Goal: Transaction & Acquisition: Purchase product/service

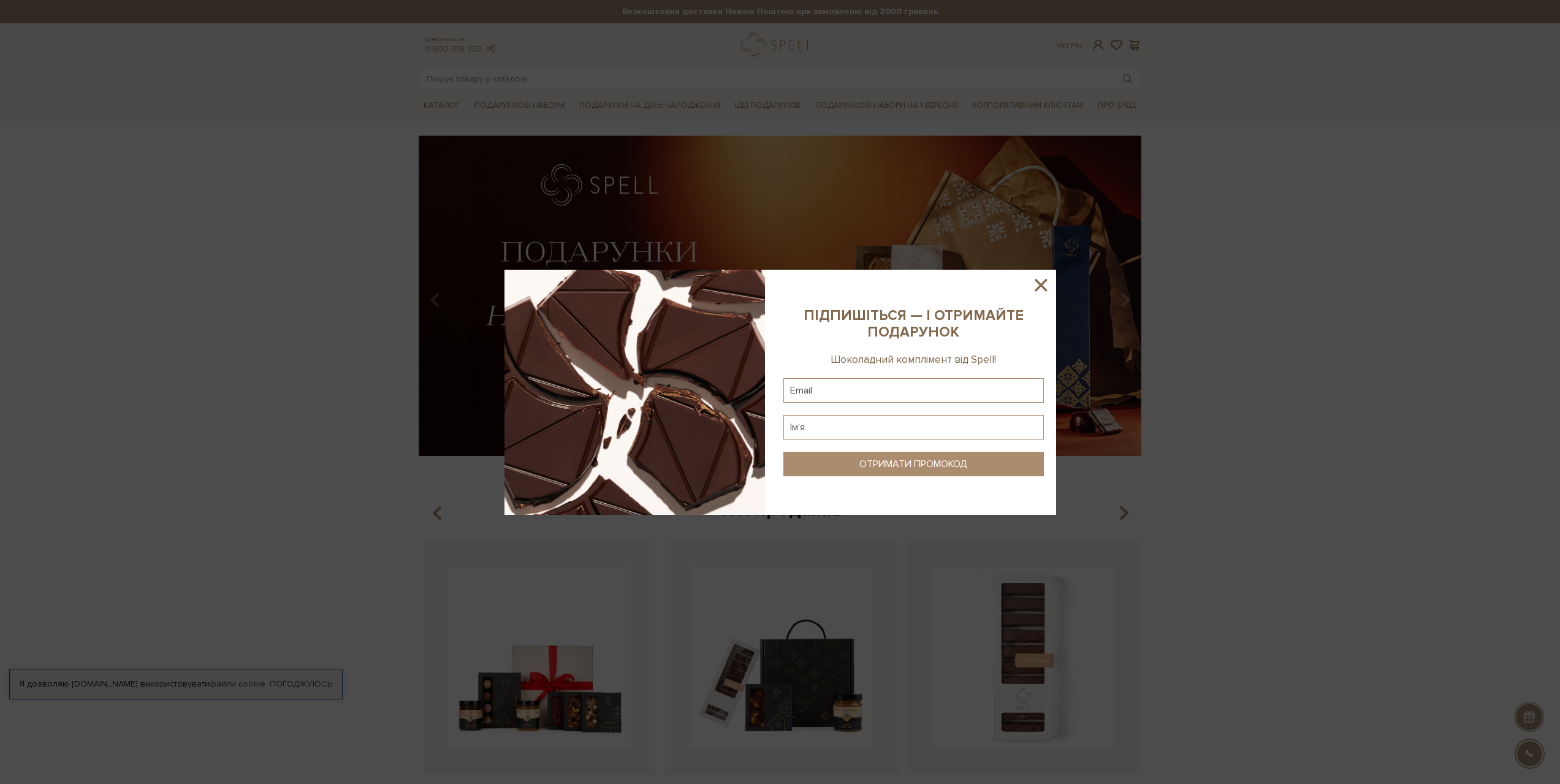
click at [1037, 283] on icon at bounding box center [1041, 285] width 21 height 21
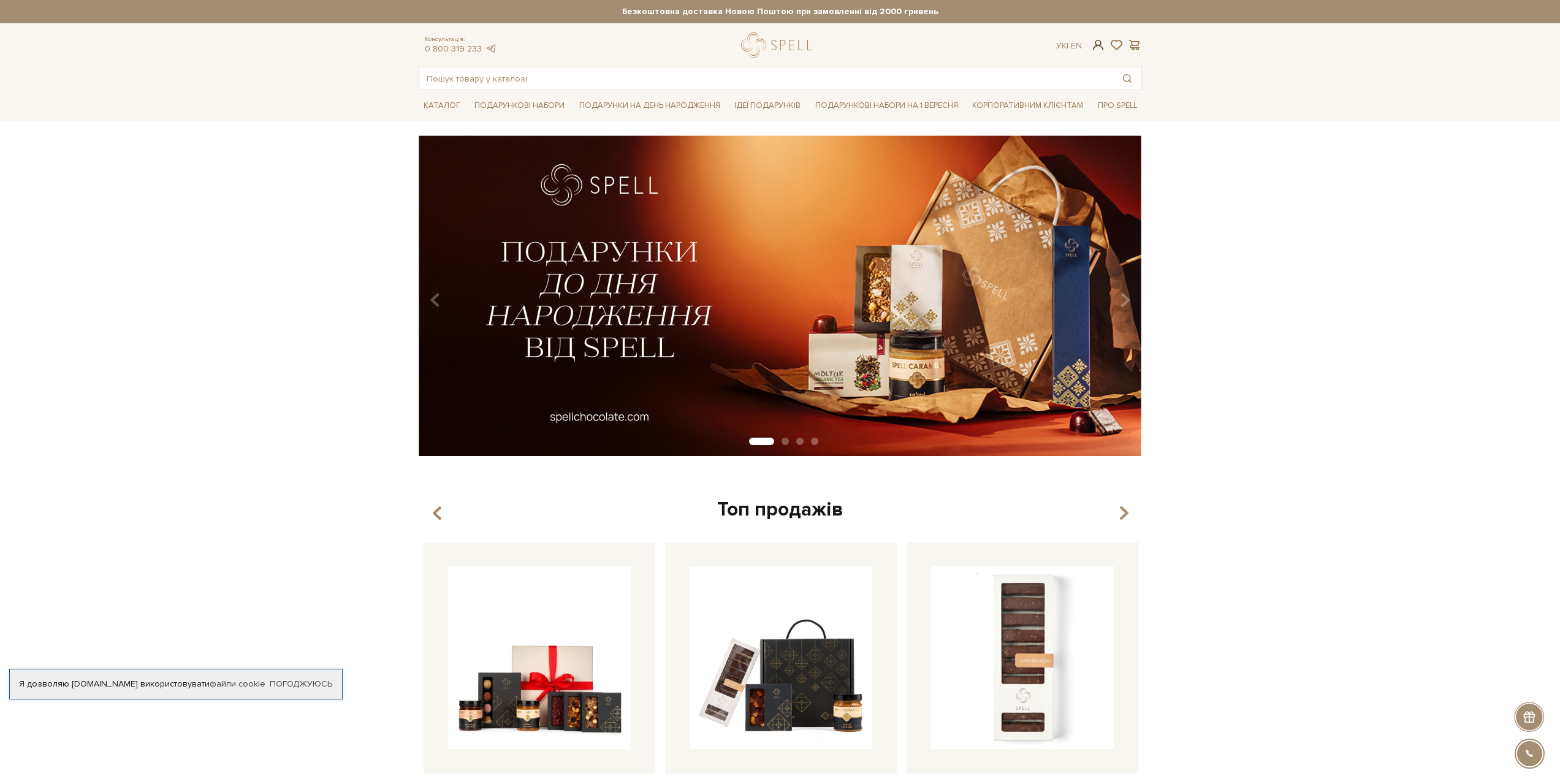
click at [1095, 50] on span at bounding box center [1098, 45] width 15 height 13
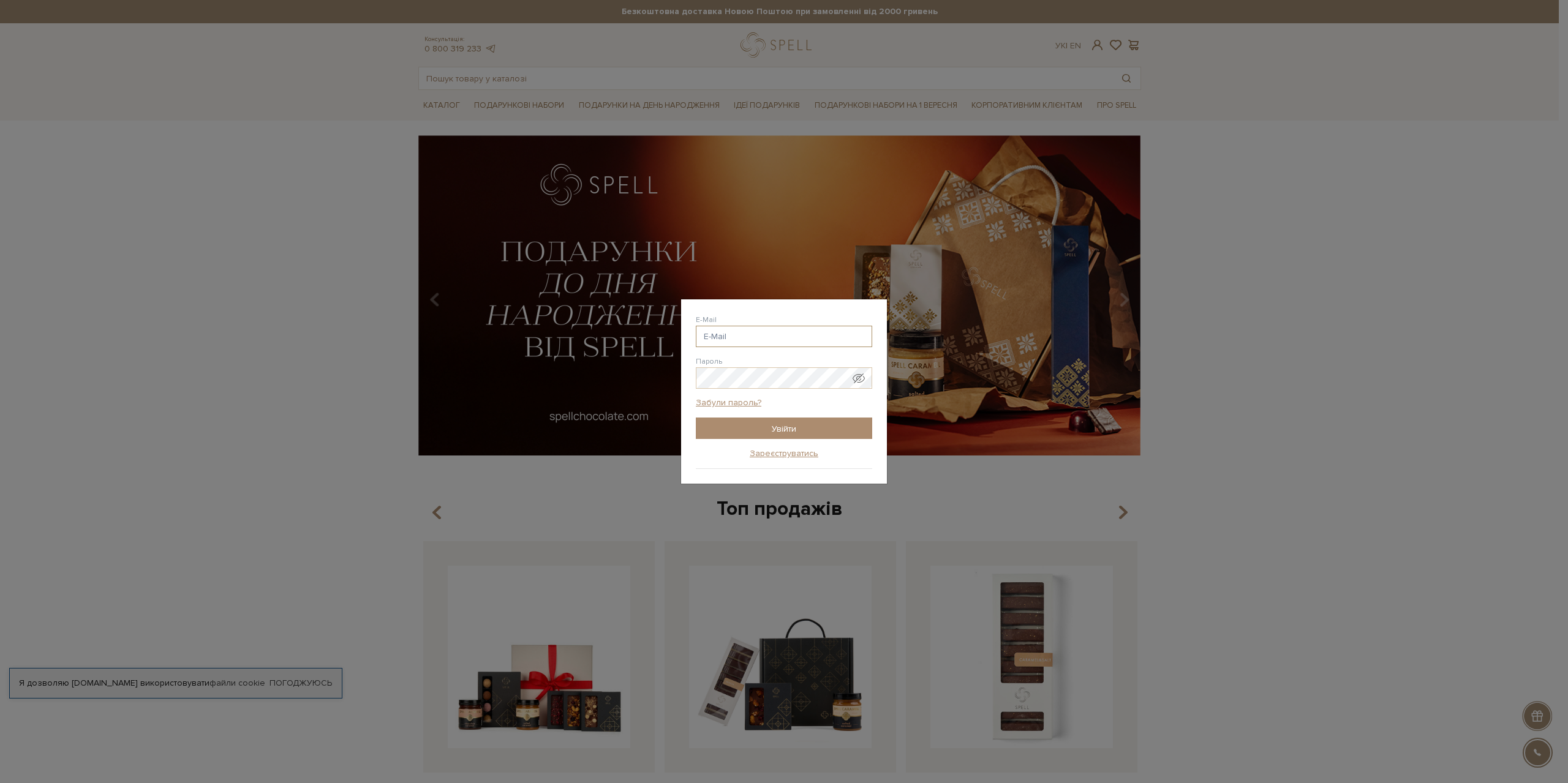
click at [732, 331] on input "E-Mail" at bounding box center [784, 336] width 177 height 21
type input "[EMAIL_ADDRESS][DOMAIN_NAME]"
click at [859, 376] on span "Показати пароль у вигляді звичайного тексту. Попередження: це відобразить ваш п…" at bounding box center [859, 379] width 12 height 12
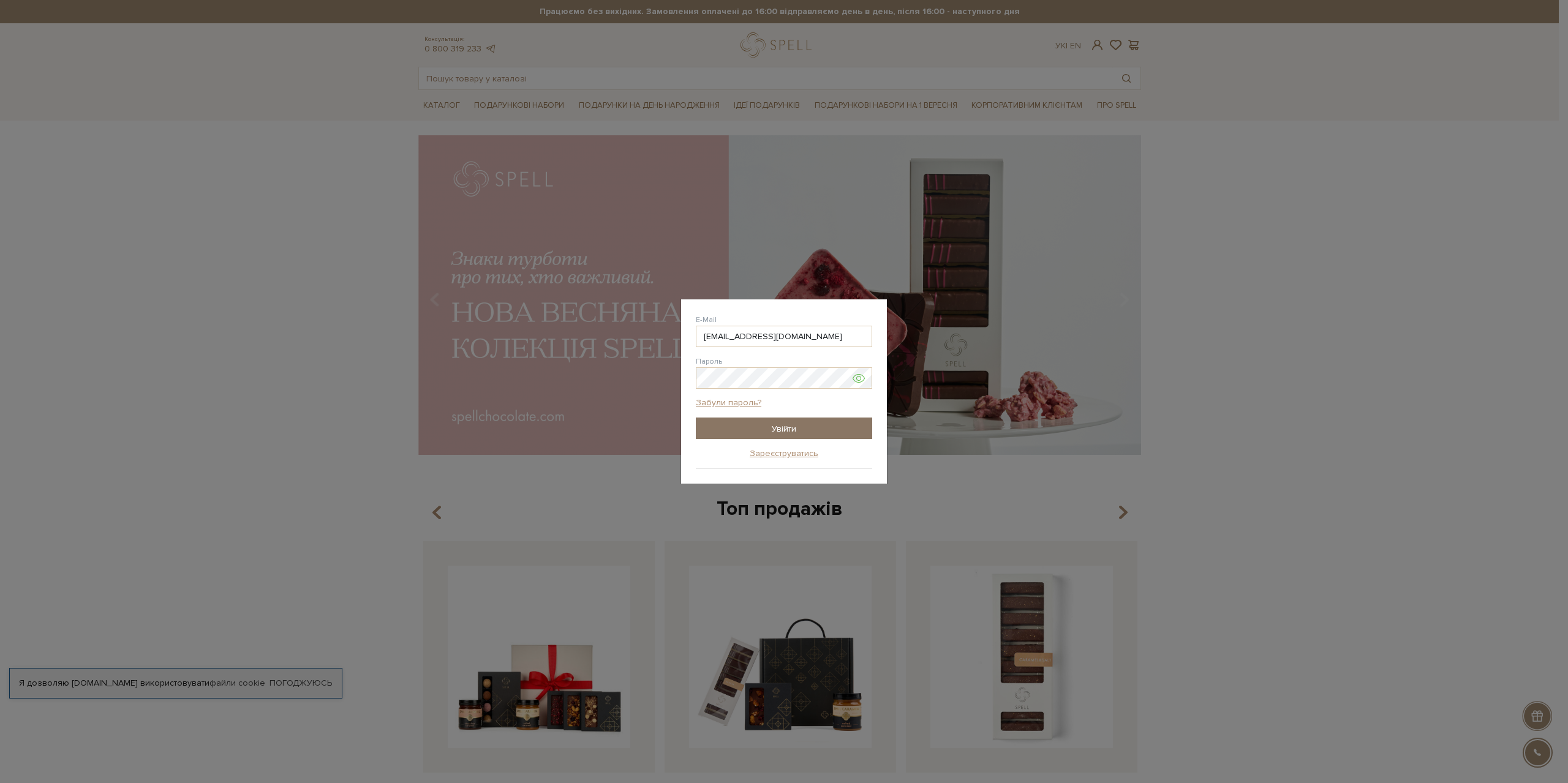
click at [831, 428] on input "Увійти" at bounding box center [784, 428] width 177 height 21
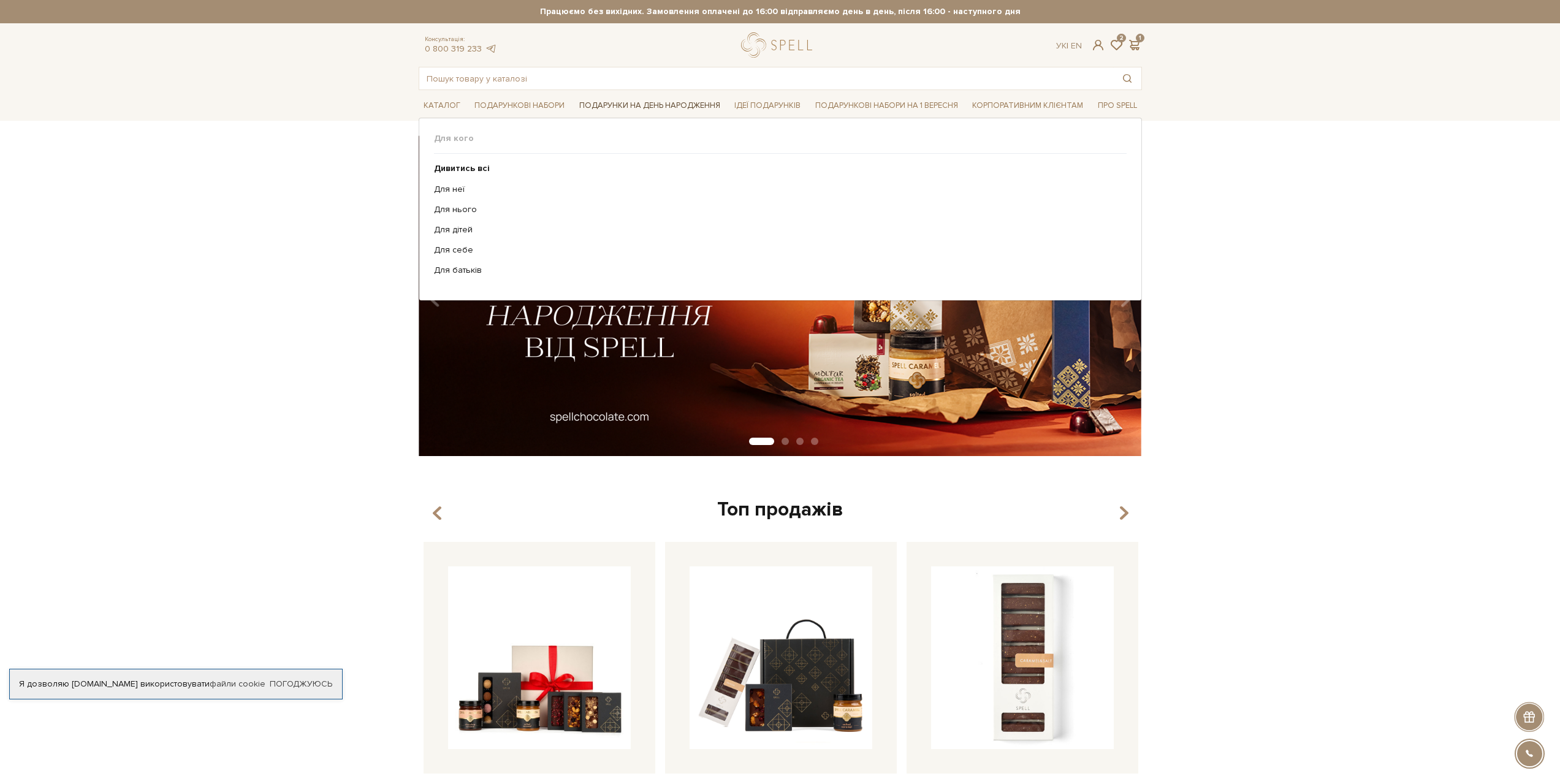
click at [647, 98] on link "Подарунки на День народження" at bounding box center [650, 106] width 151 height 19
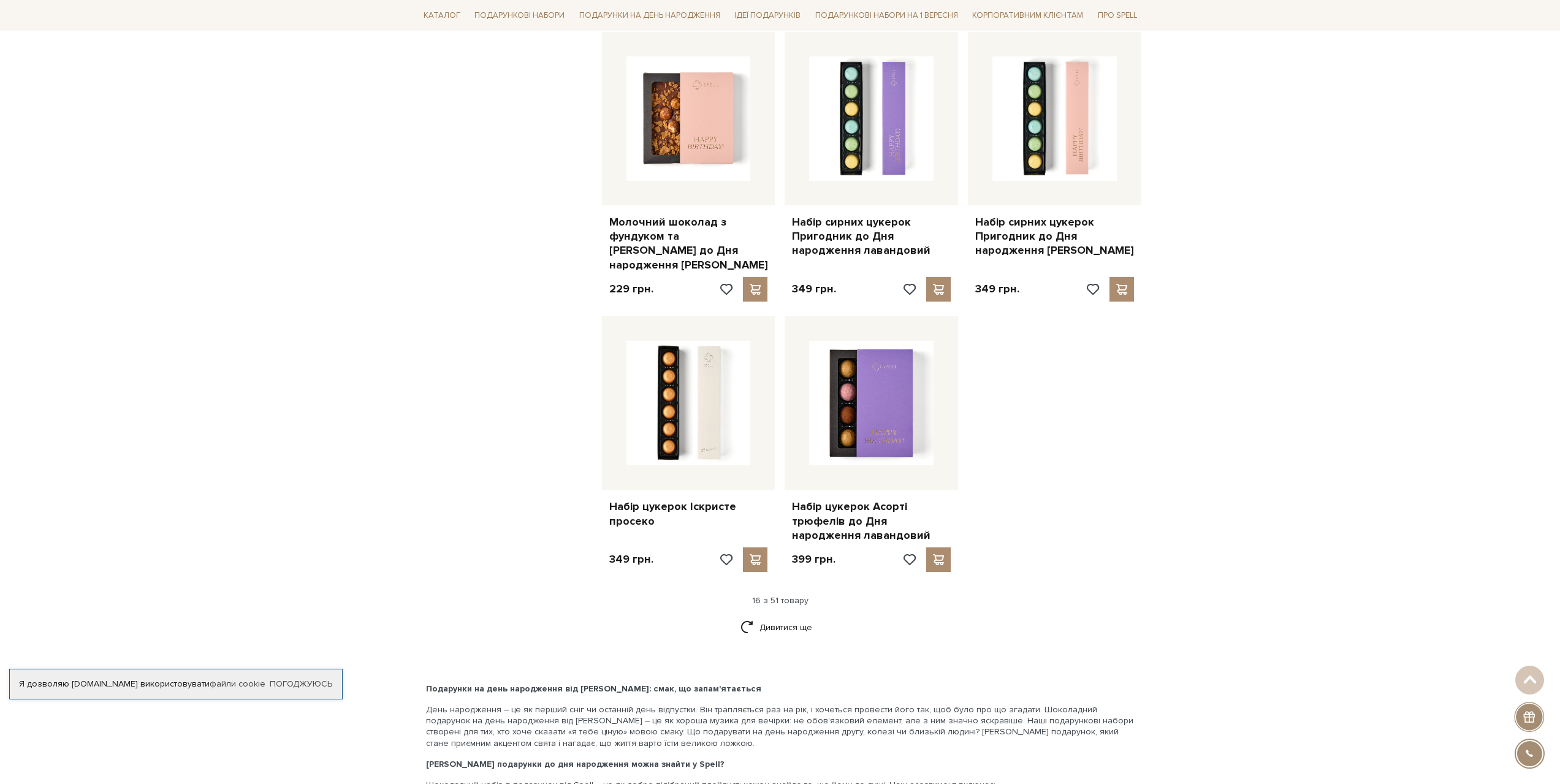
scroll to position [1349, 0]
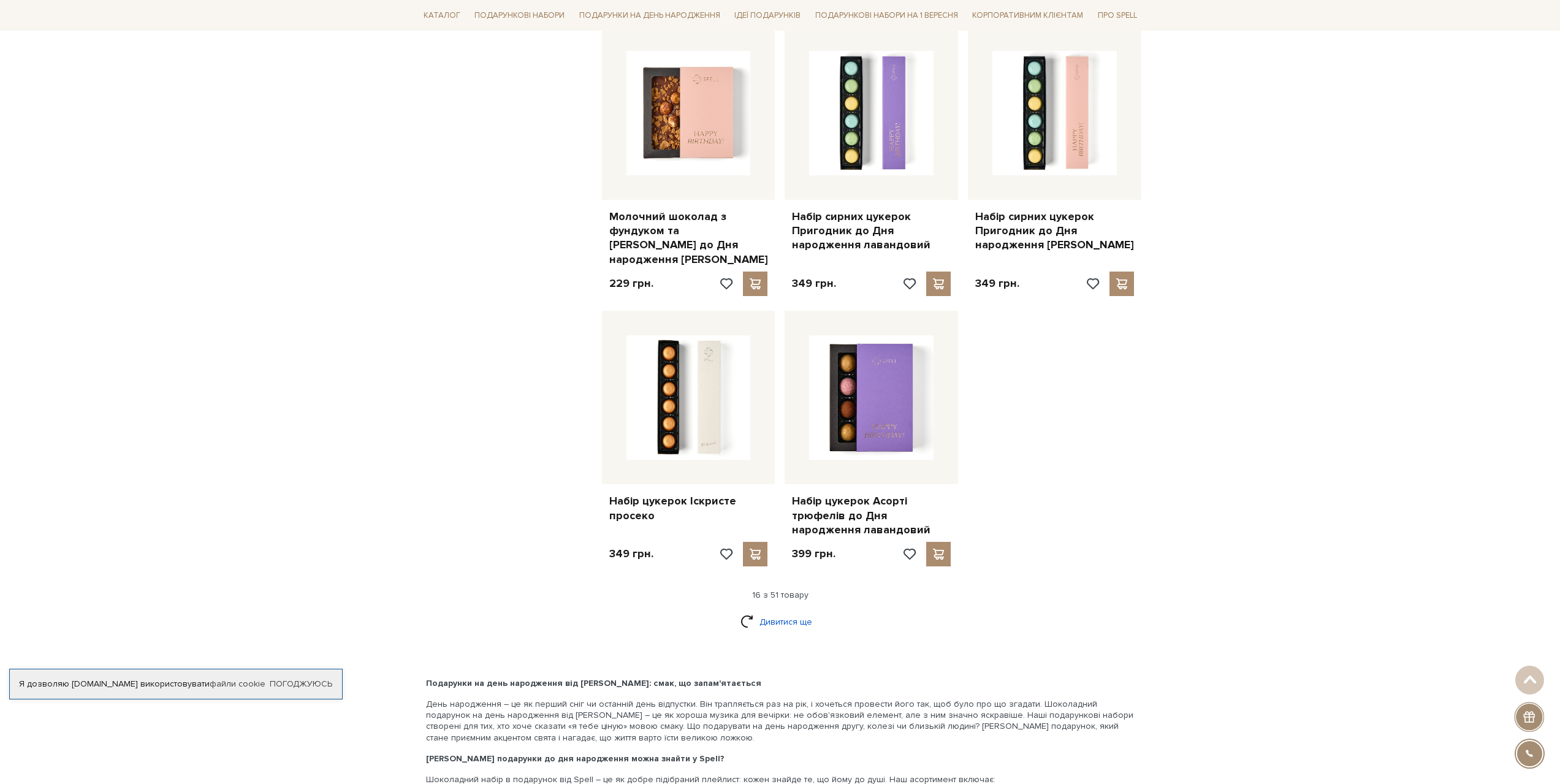
click at [783, 611] on link "Дивитися ще" at bounding box center [780, 621] width 80 height 21
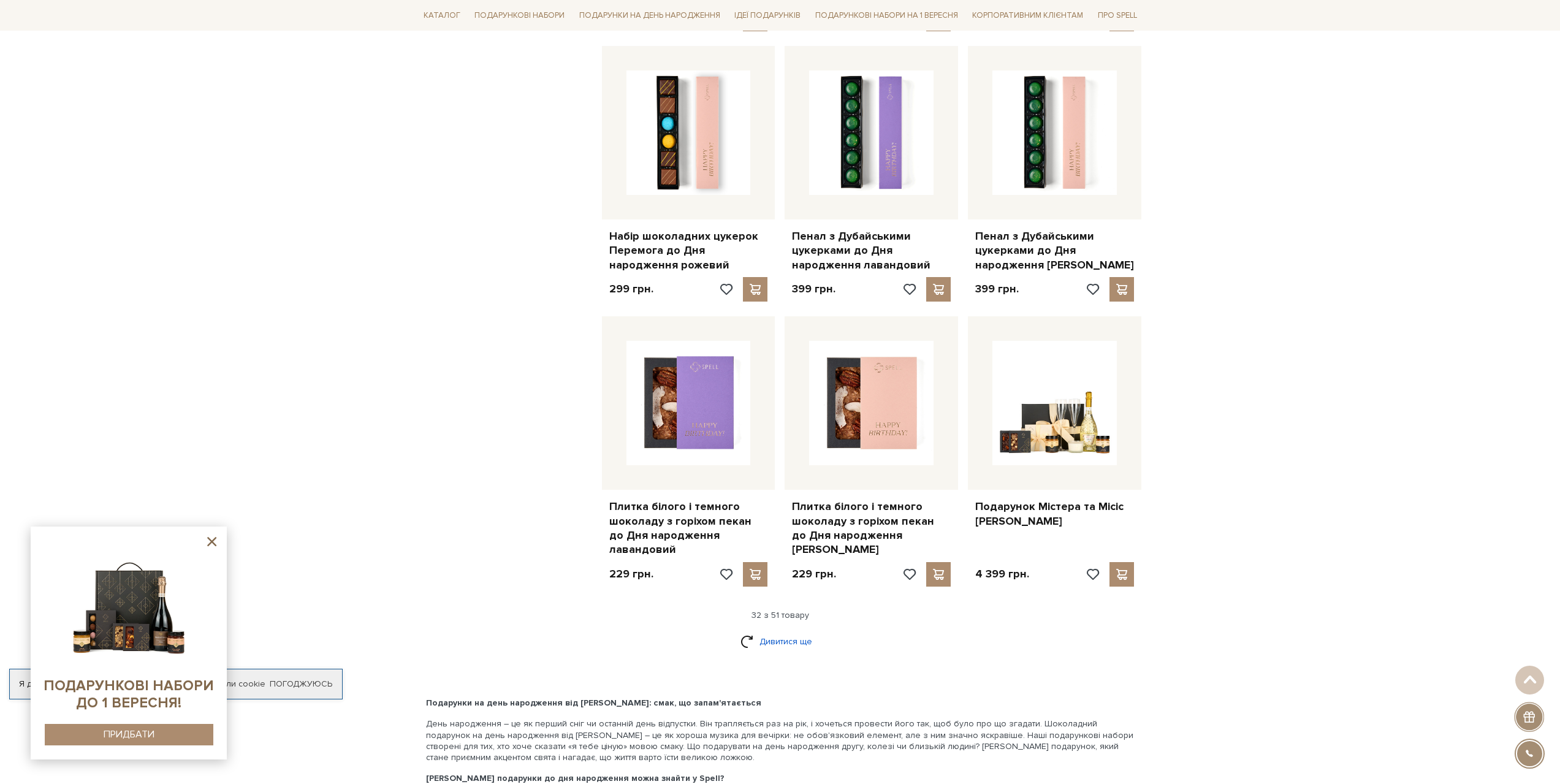
scroll to position [2698, 0]
click at [783, 629] on link "Дивитися ще" at bounding box center [780, 640] width 80 height 21
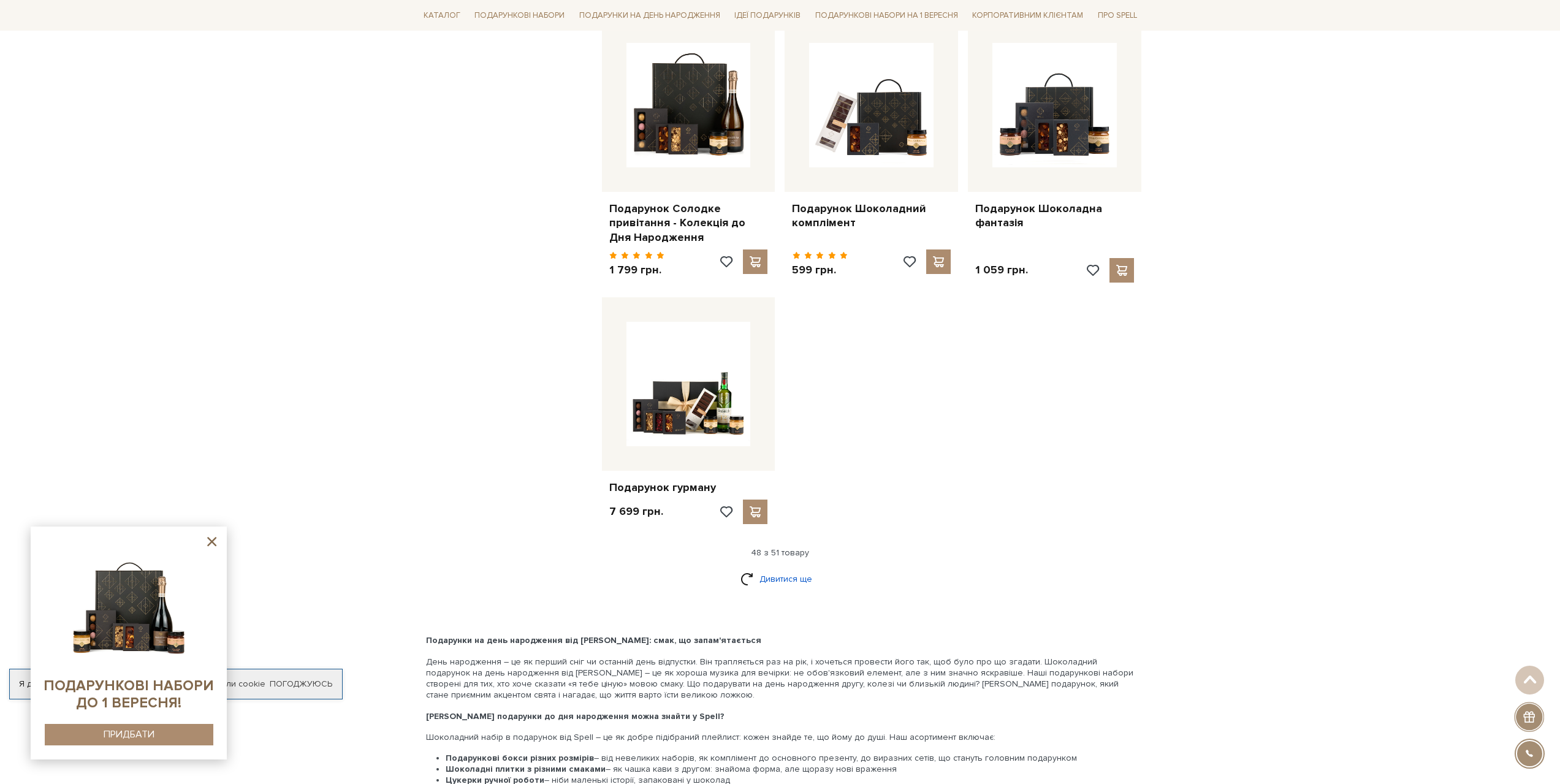
scroll to position [4353, 0]
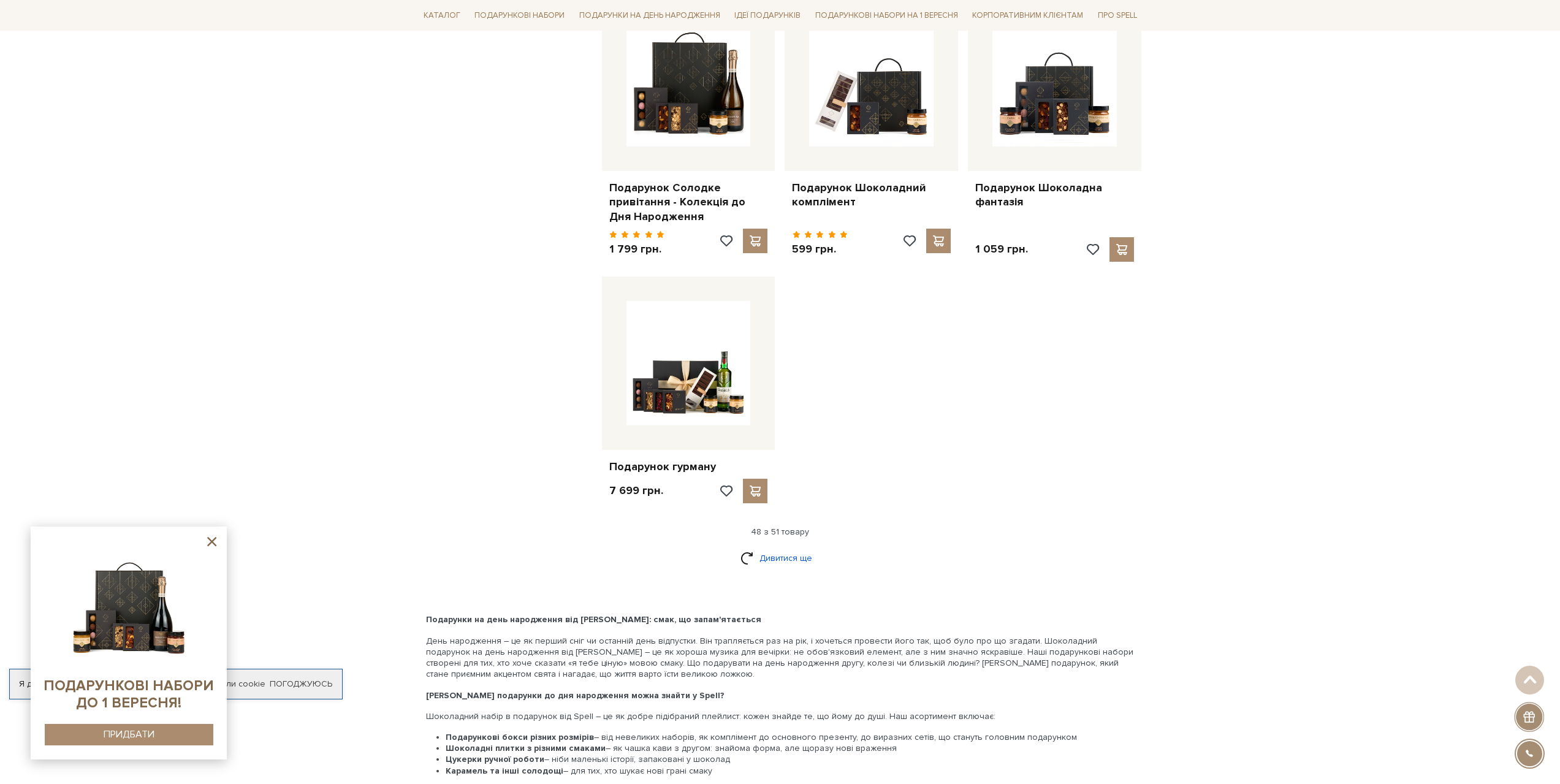
click at [787, 547] on link "Дивитися ще" at bounding box center [780, 558] width 80 height 21
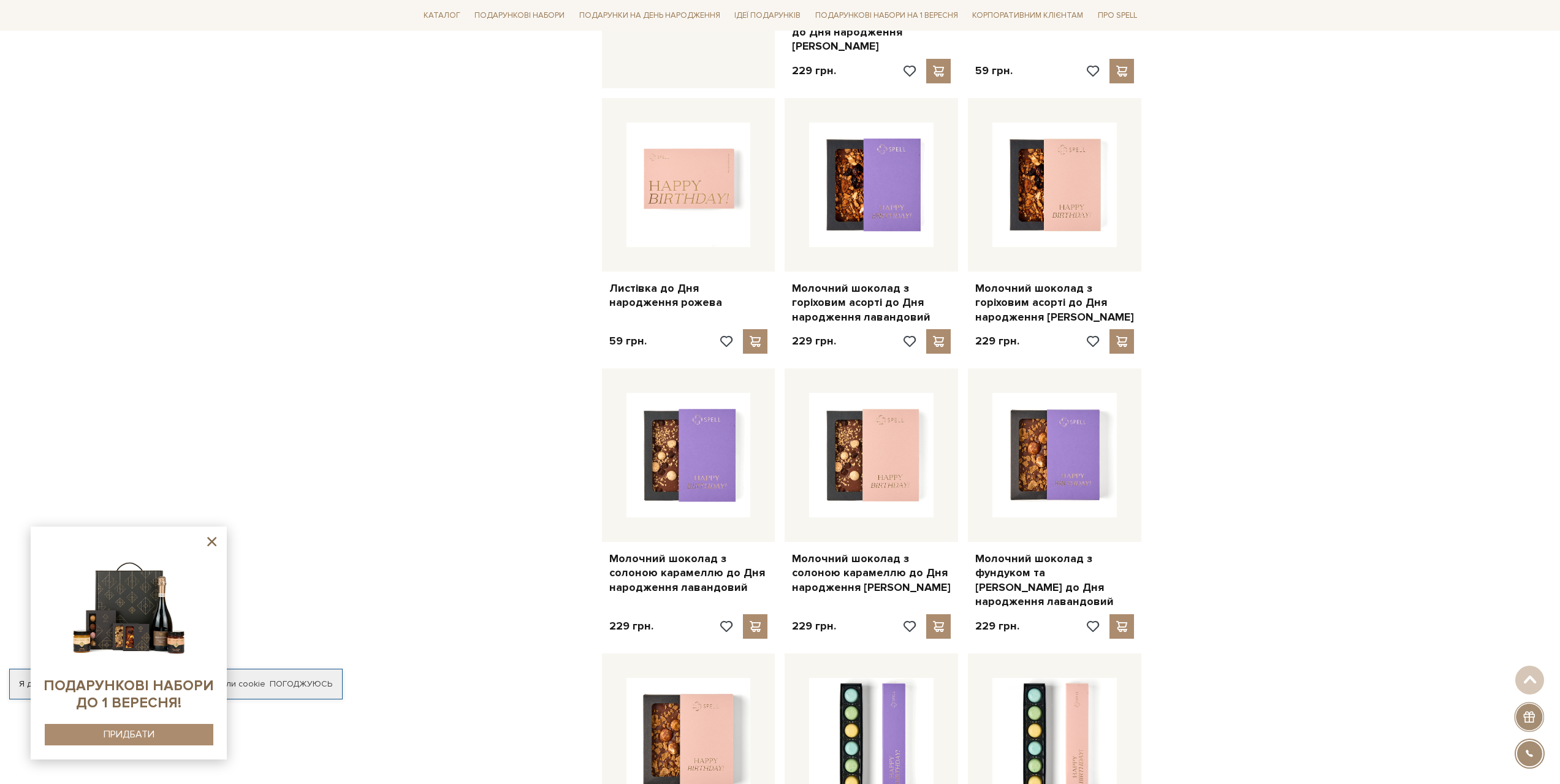
scroll to position [0, 0]
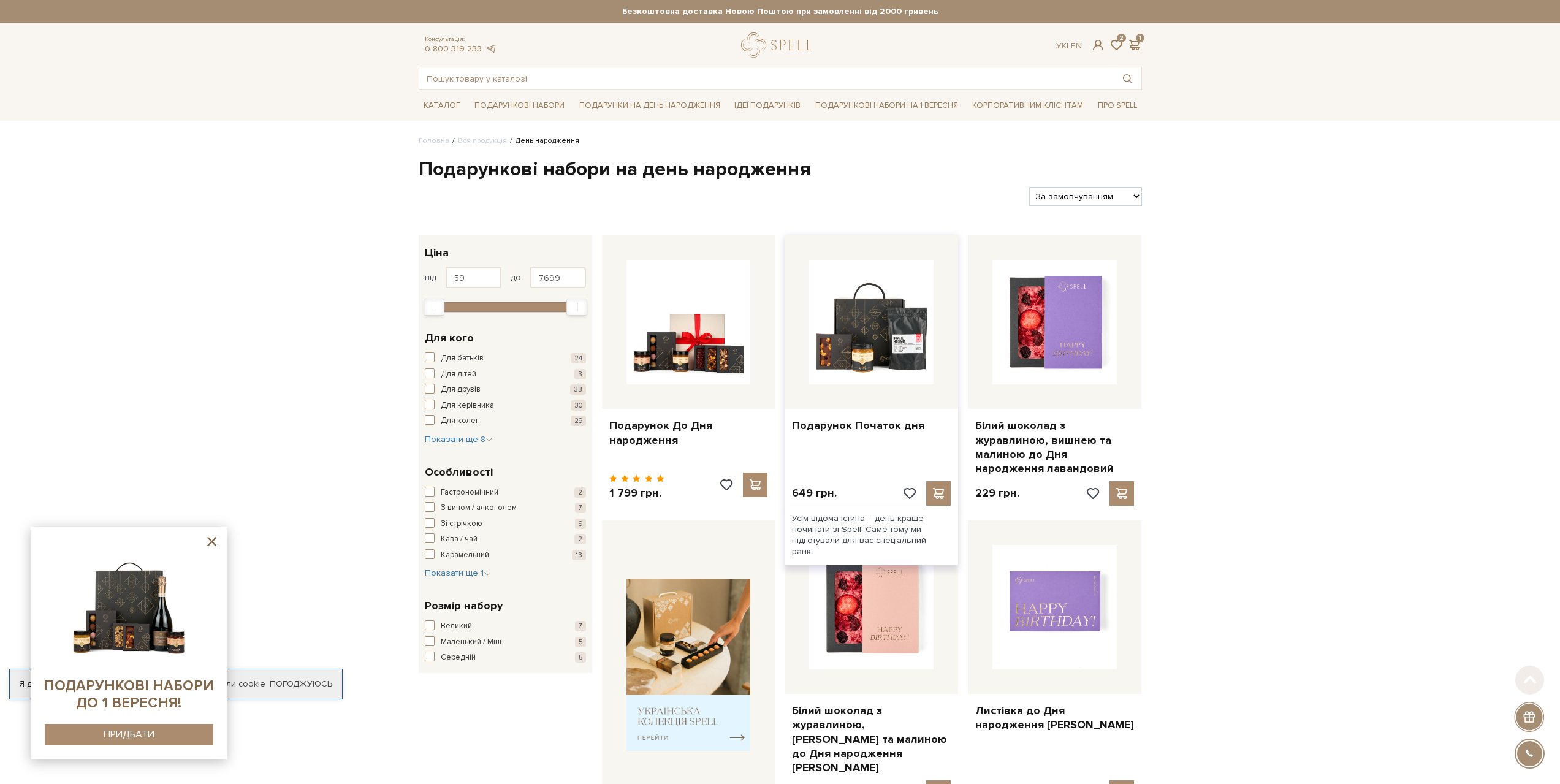
drag, startPoint x: 993, startPoint y: 549, endPoint x: 950, endPoint y: 326, distance: 227.1
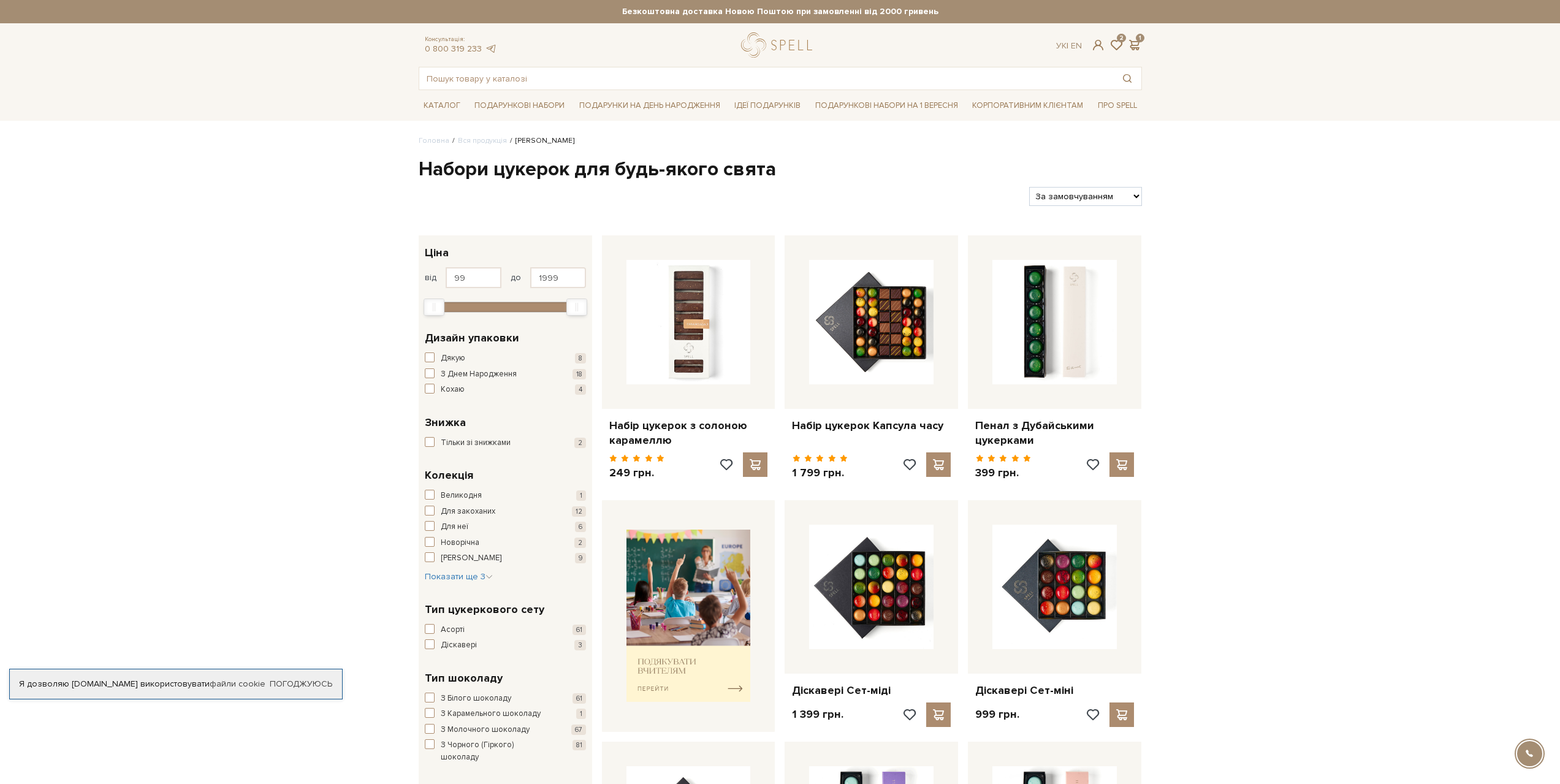
click at [1090, 187] on select "За замовчуванням За Ціною (зростання) За Ціною (зменшення) Новинки За популярні…" at bounding box center [1085, 196] width 112 height 19
select select "https://spellchocolate.com/our-productions/seti-cukerok/?sort=p.price&order=ASC"
click at [1029, 187] on select "За замовчуванням За Ціною (зростання) За Ціною (зменшення) Новинки За популярні…" at bounding box center [1085, 196] width 112 height 19
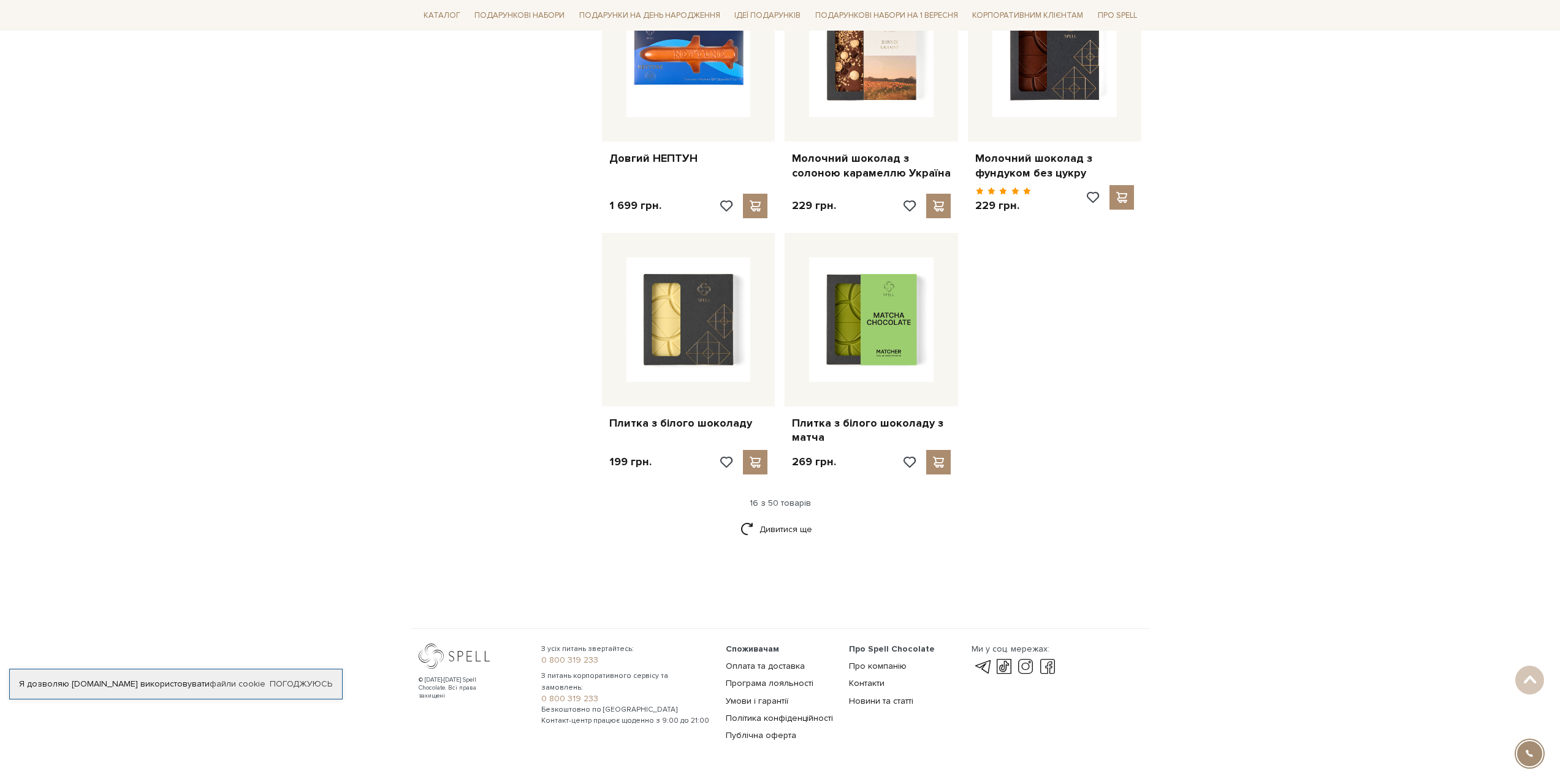
scroll to position [1409, 0]
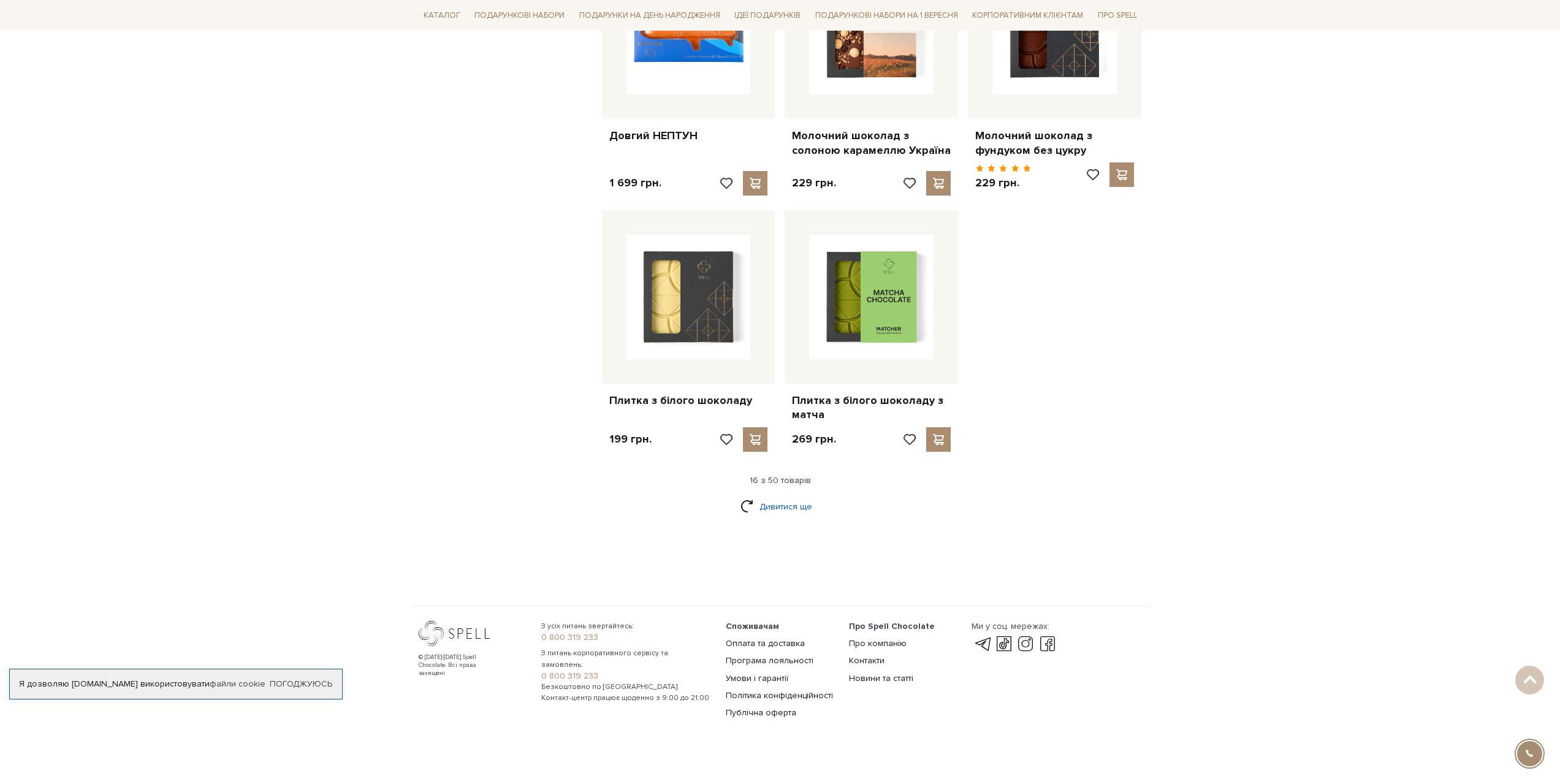
click at [766, 498] on link "Дивитися ще" at bounding box center [780, 506] width 80 height 21
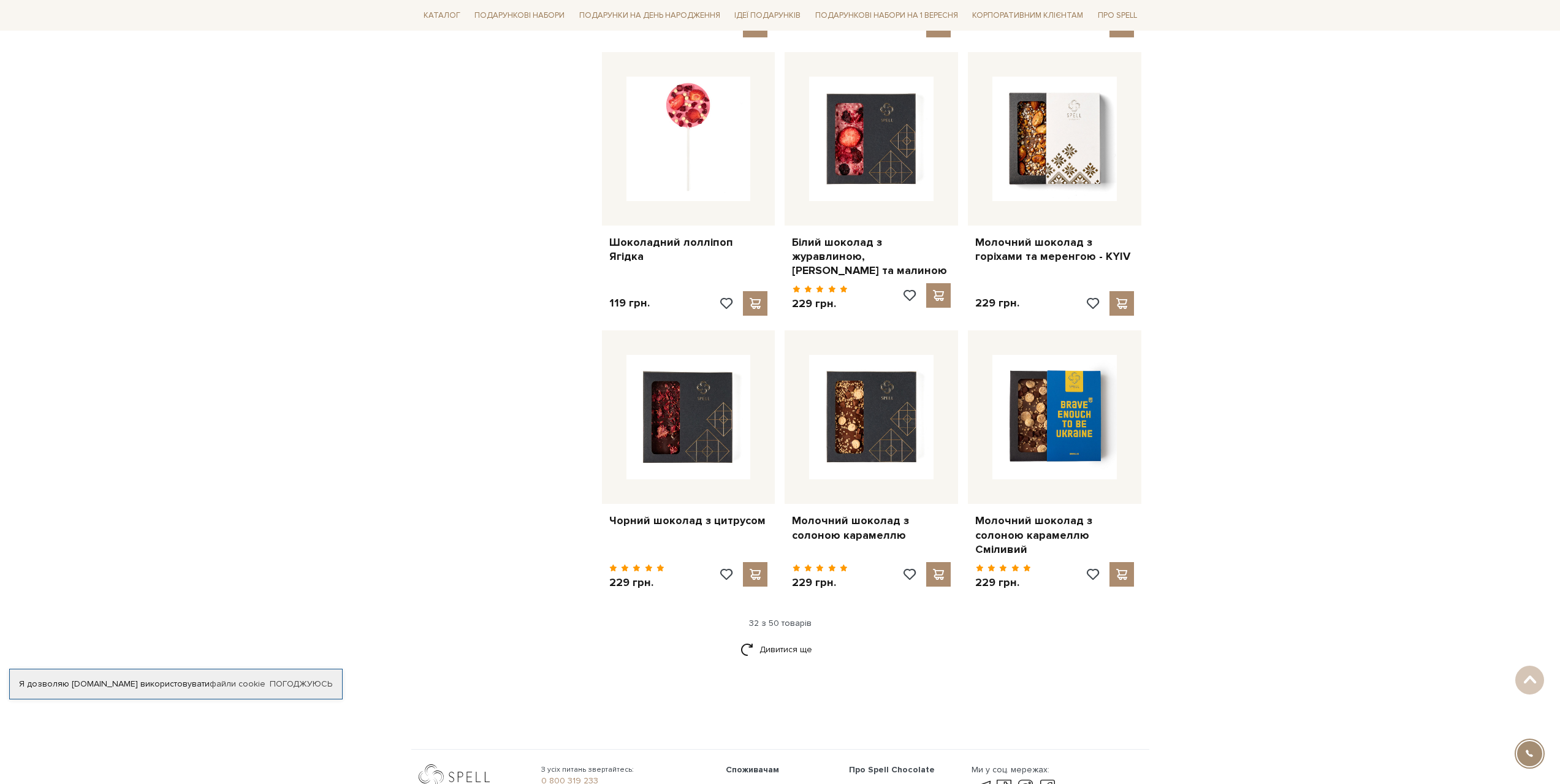
scroll to position [2635, 0]
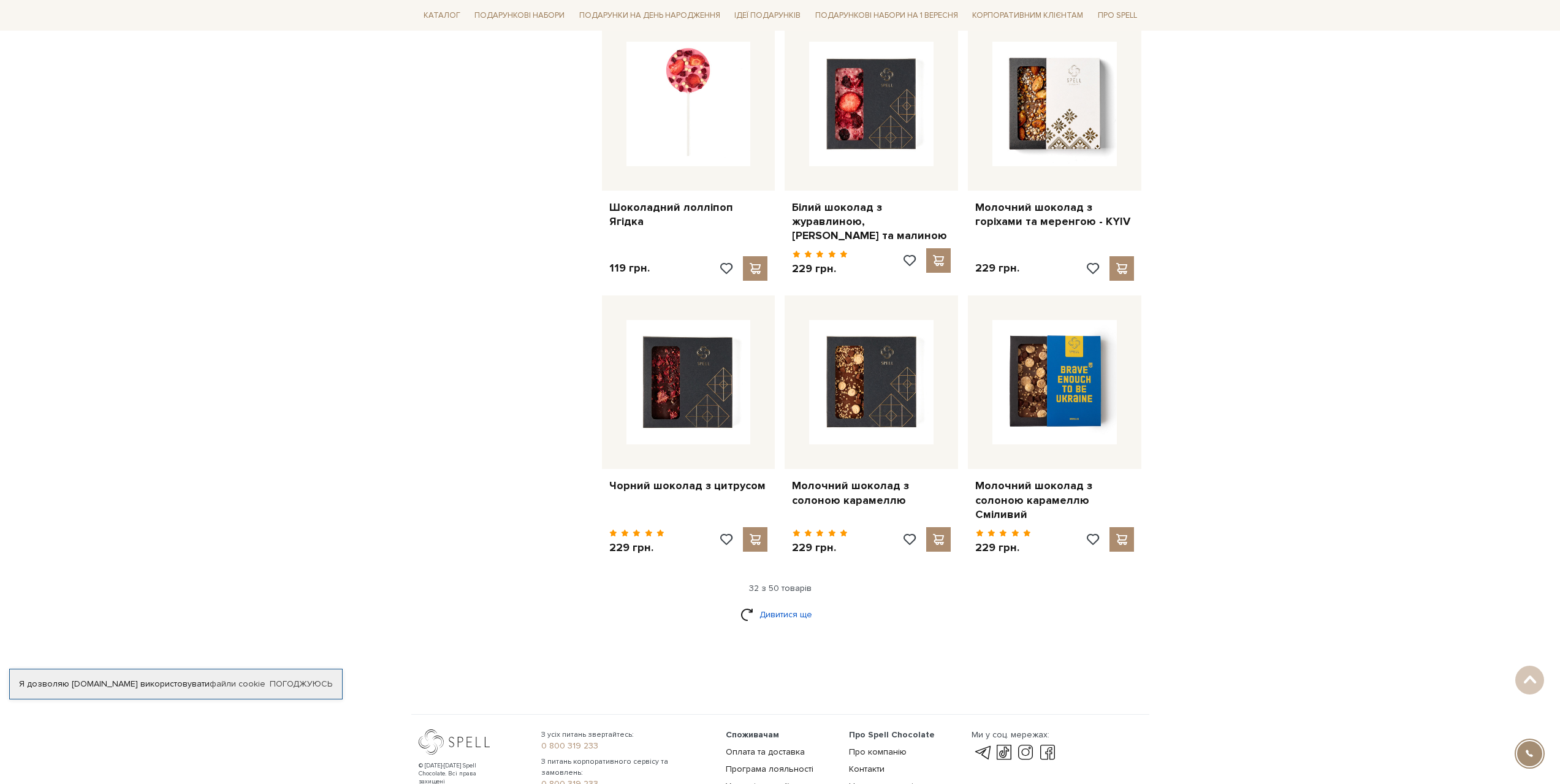
click at [788, 604] on link "Дивитися ще" at bounding box center [780, 615] width 80 height 21
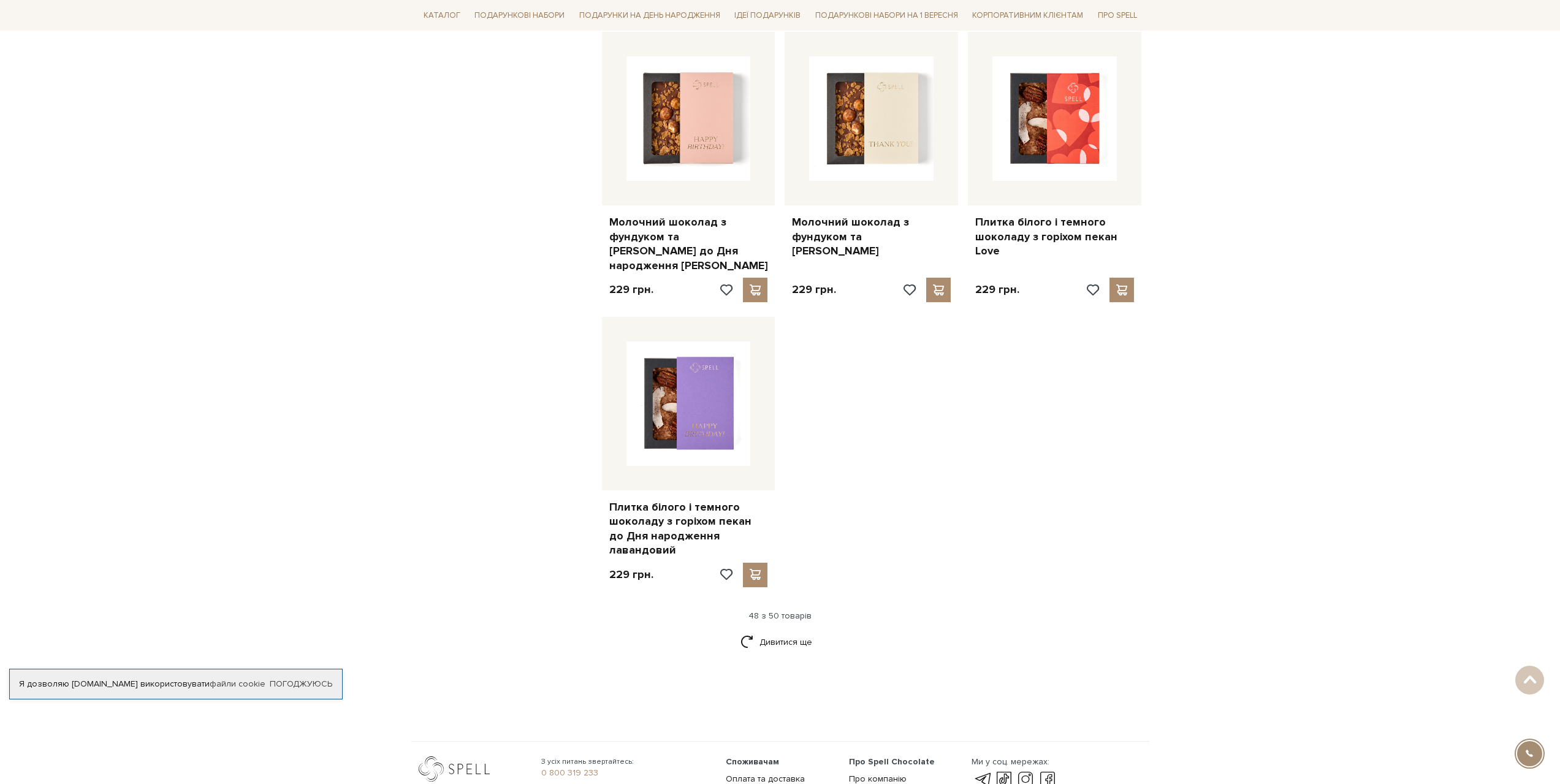
scroll to position [4352, 0]
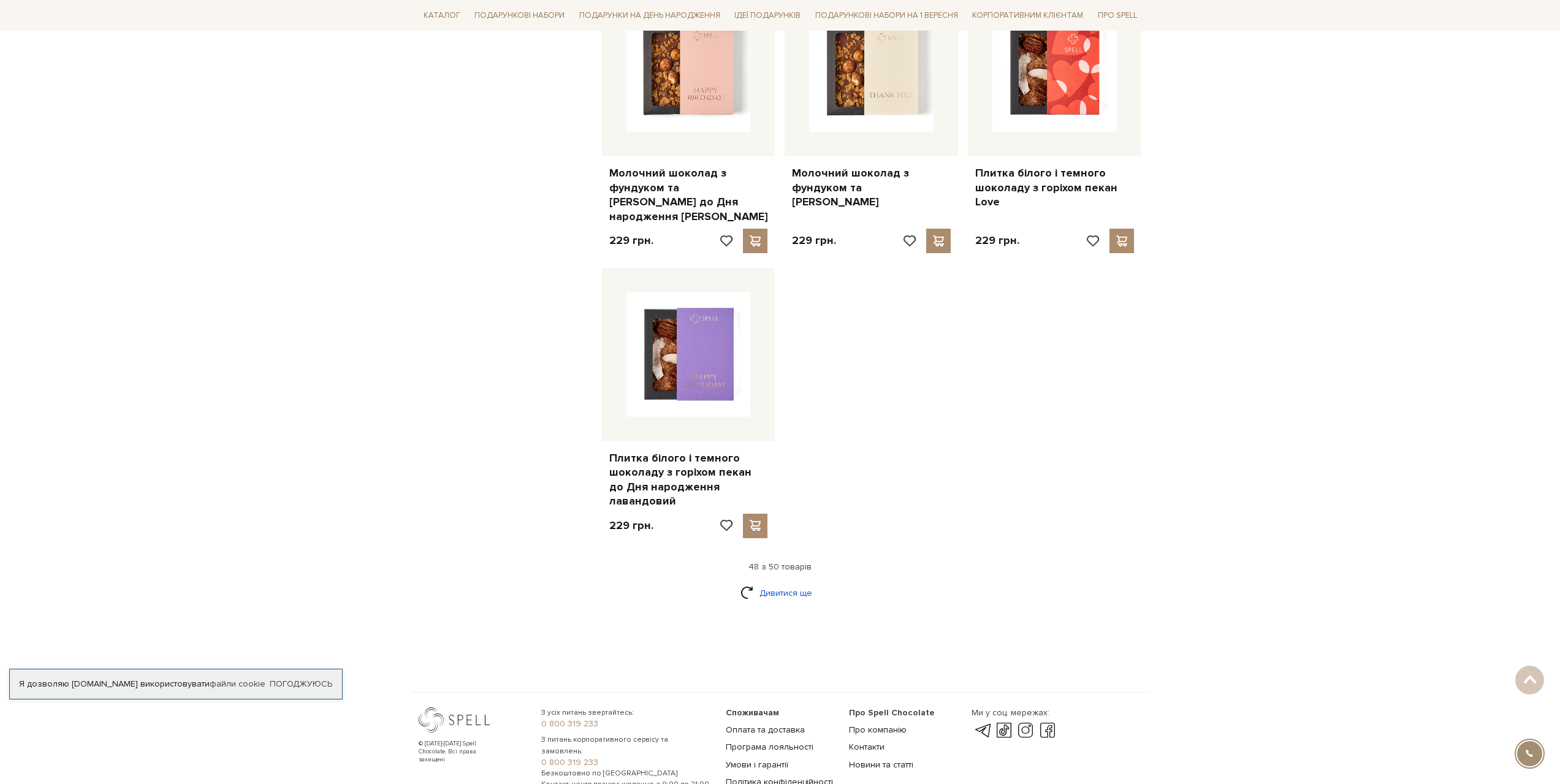
click at [794, 582] on link "Дивитися ще" at bounding box center [780, 593] width 80 height 21
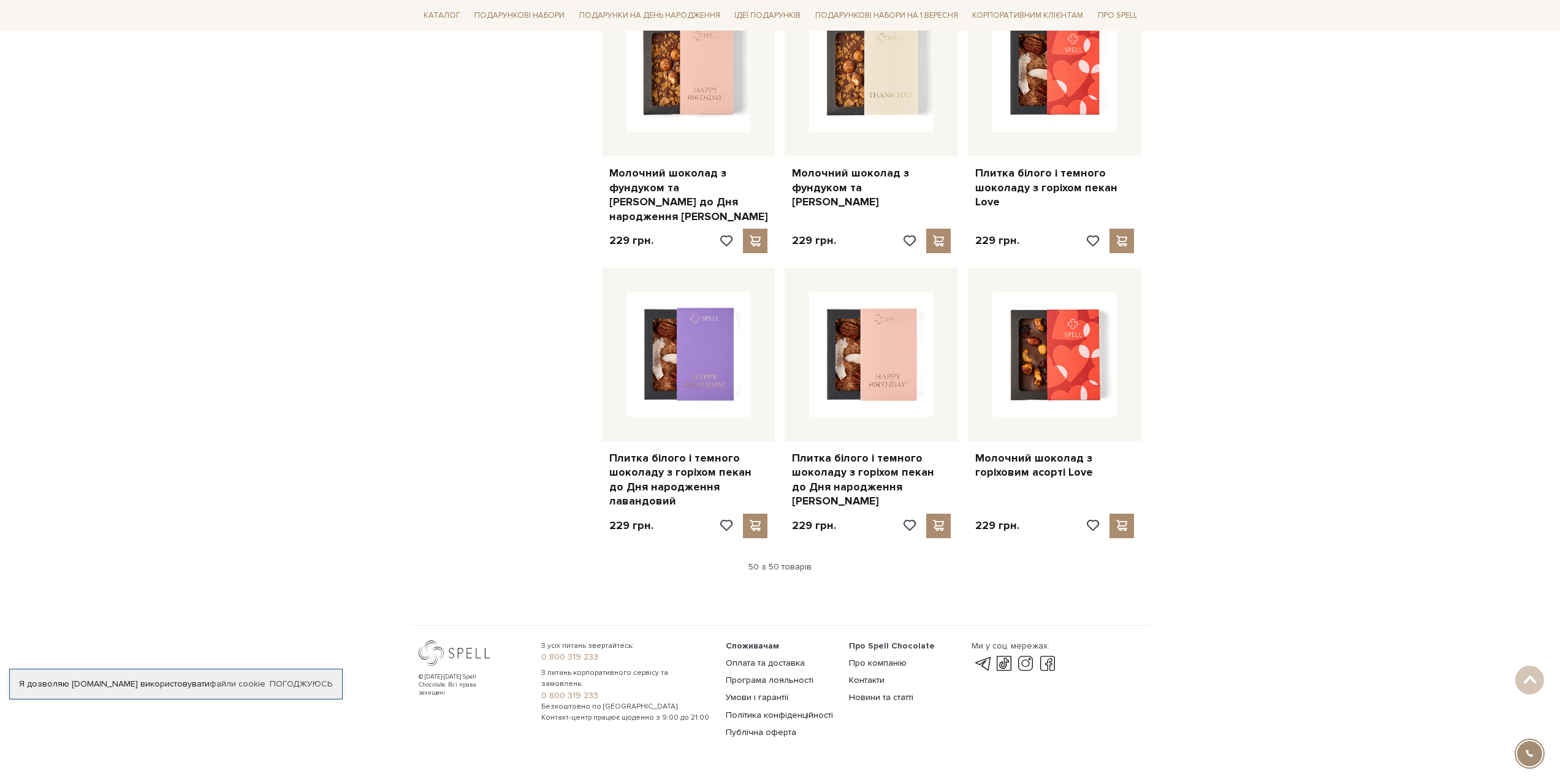
scroll to position [4342, 0]
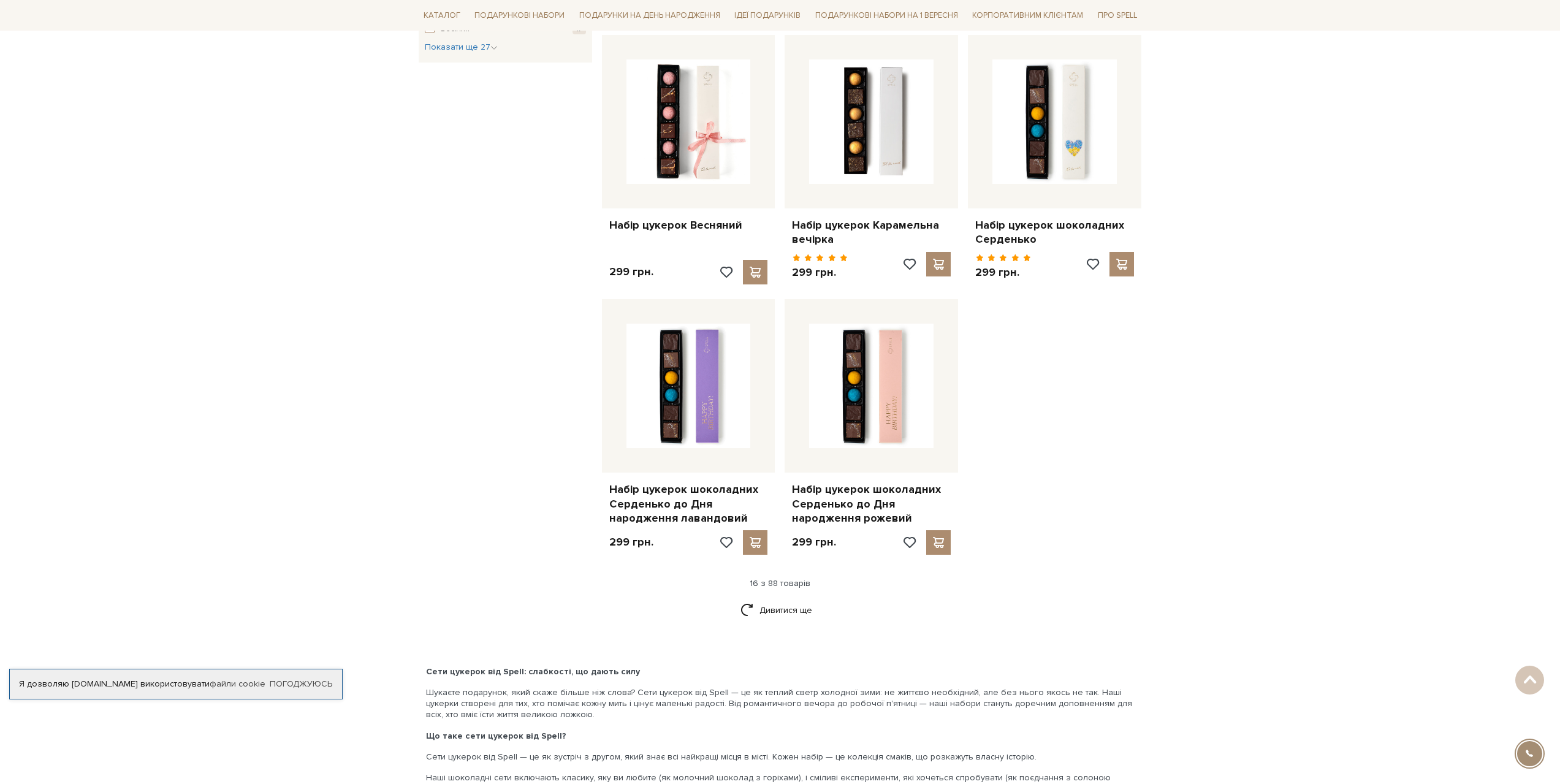
scroll to position [1287, 0]
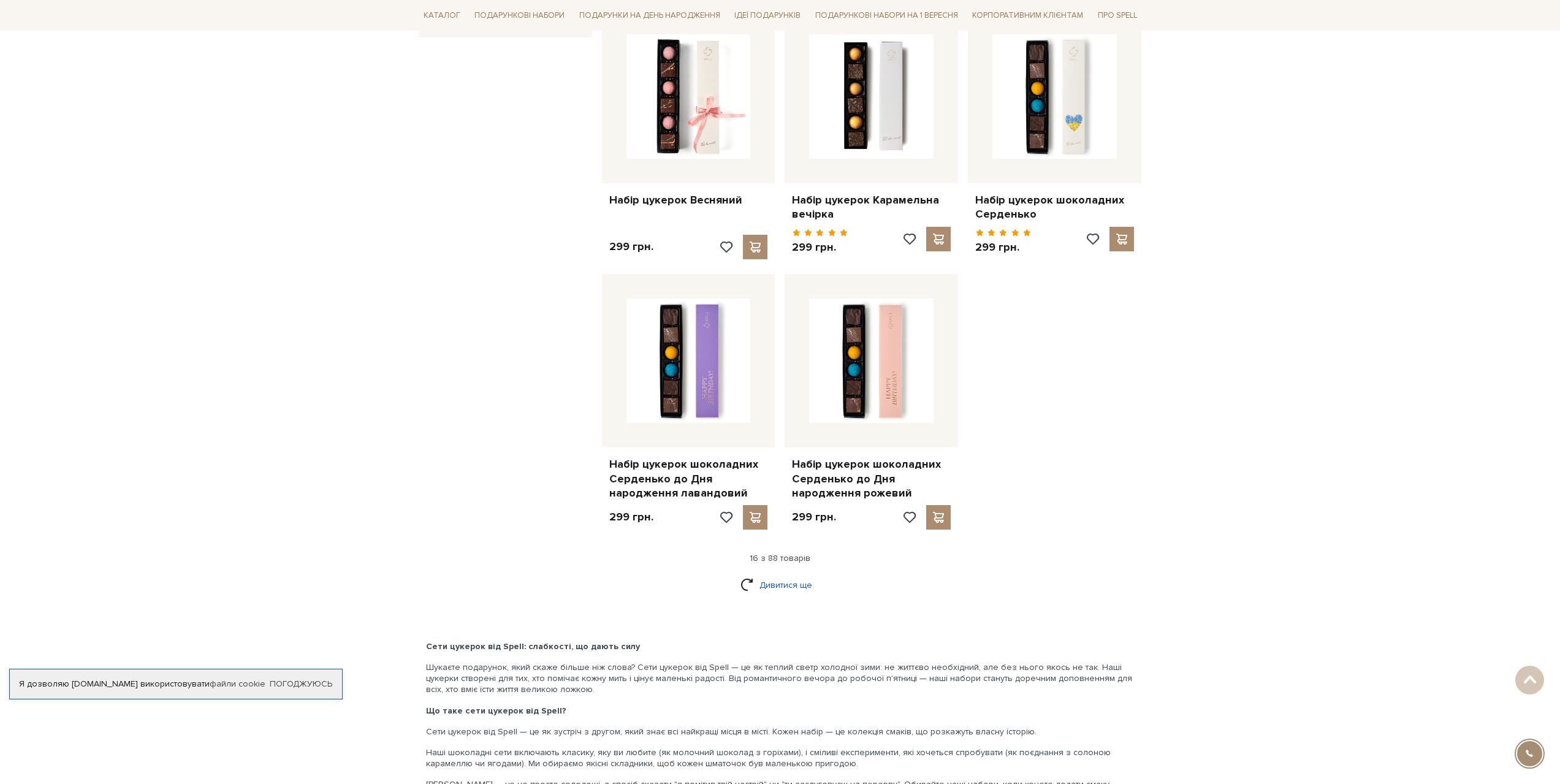
click at [782, 582] on link "Дивитися ще" at bounding box center [780, 585] width 80 height 21
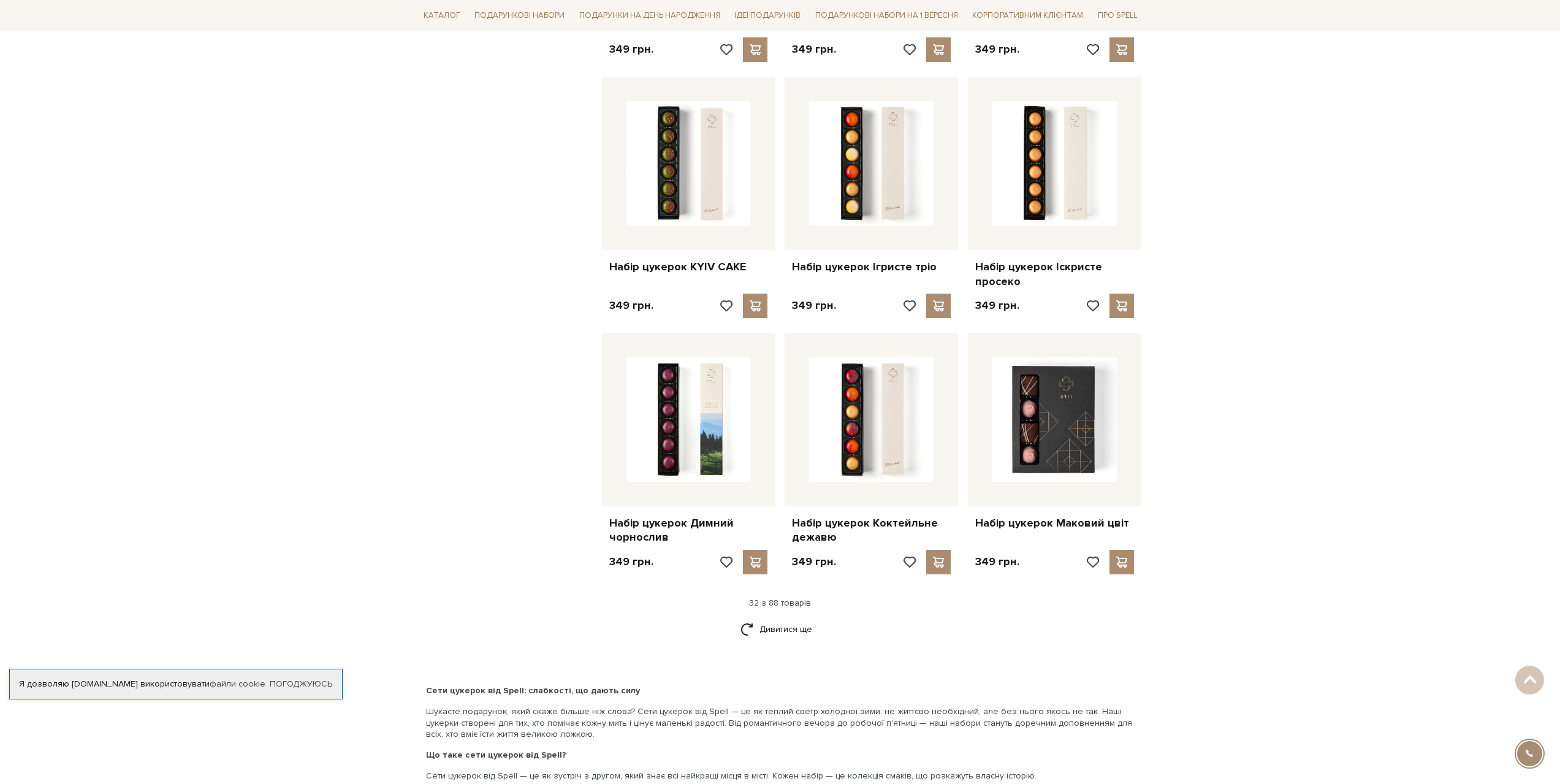
scroll to position [2575, 0]
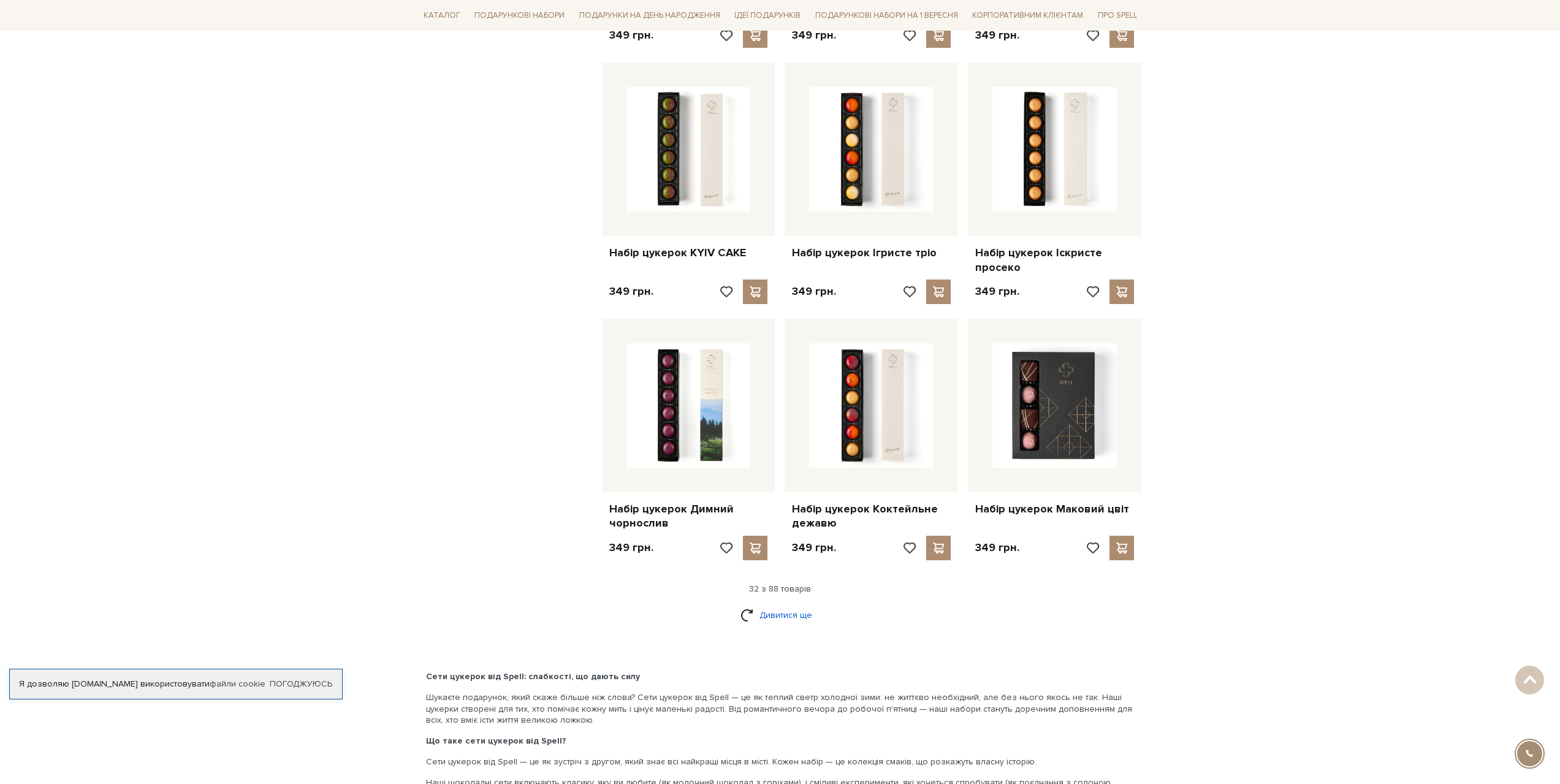
click at [790, 618] on link "Дивитися ще" at bounding box center [780, 615] width 80 height 21
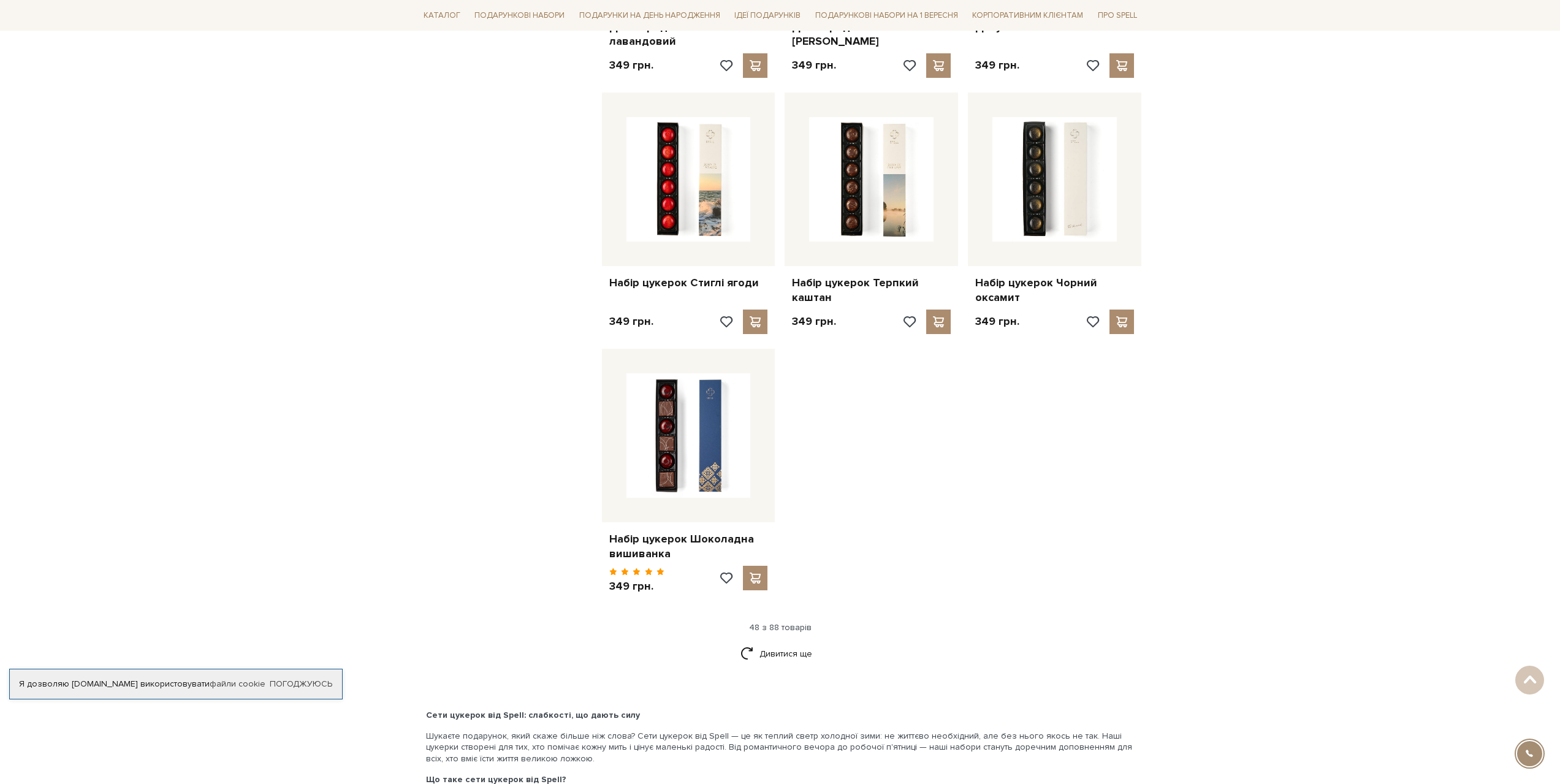
scroll to position [4168, 0]
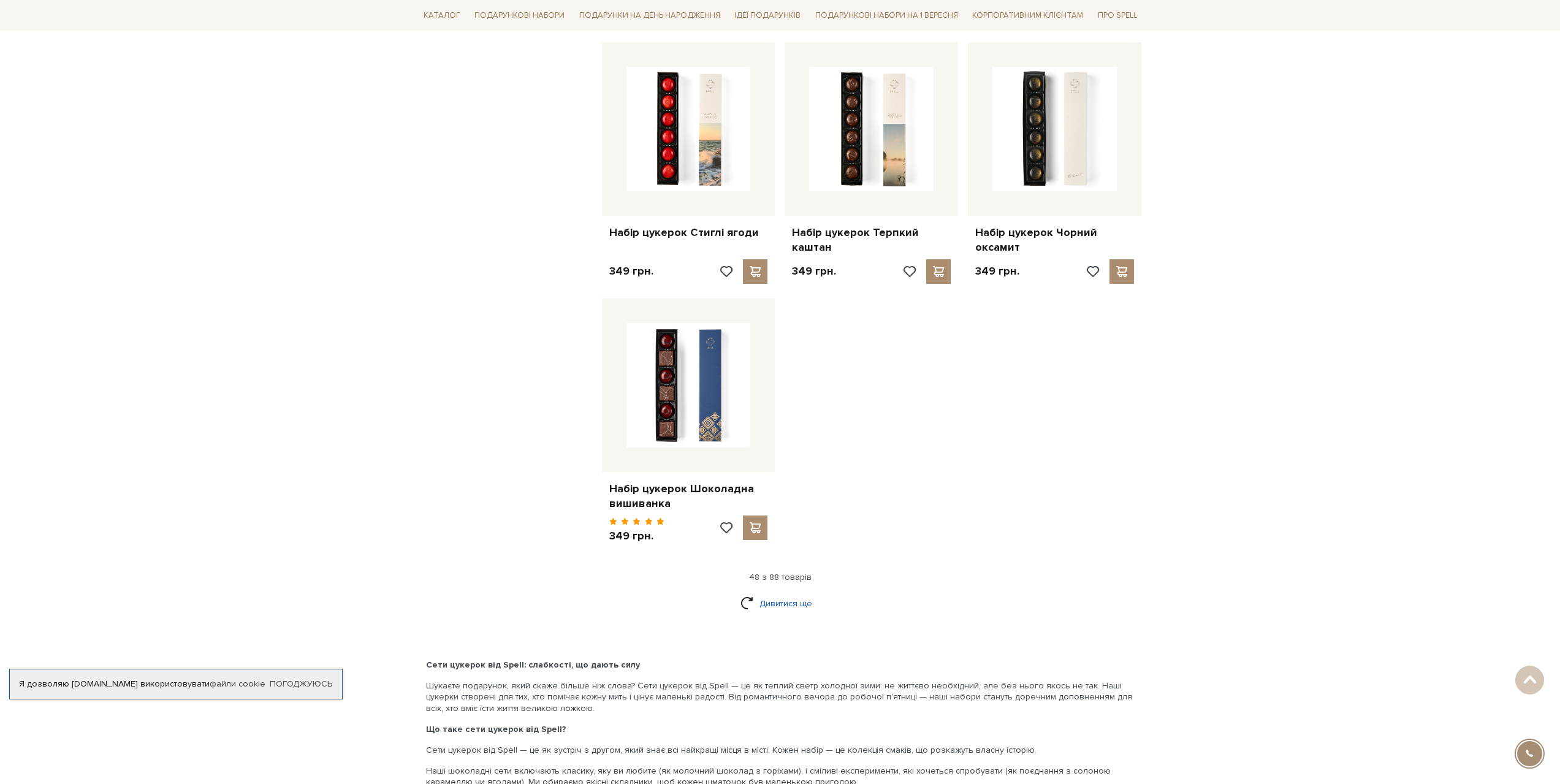
click at [772, 593] on link "Дивитися ще" at bounding box center [780, 603] width 80 height 21
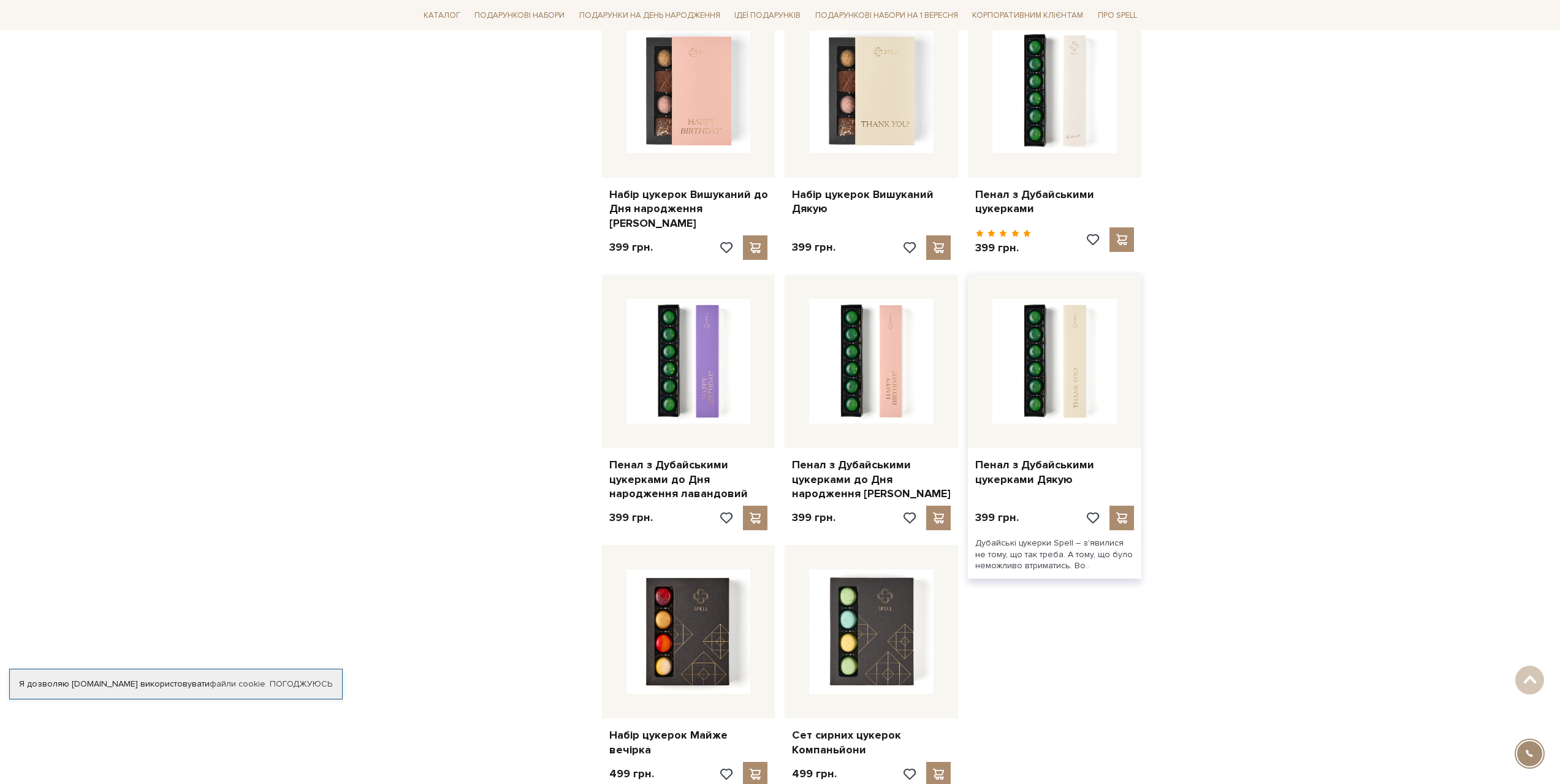
scroll to position [5456, 0]
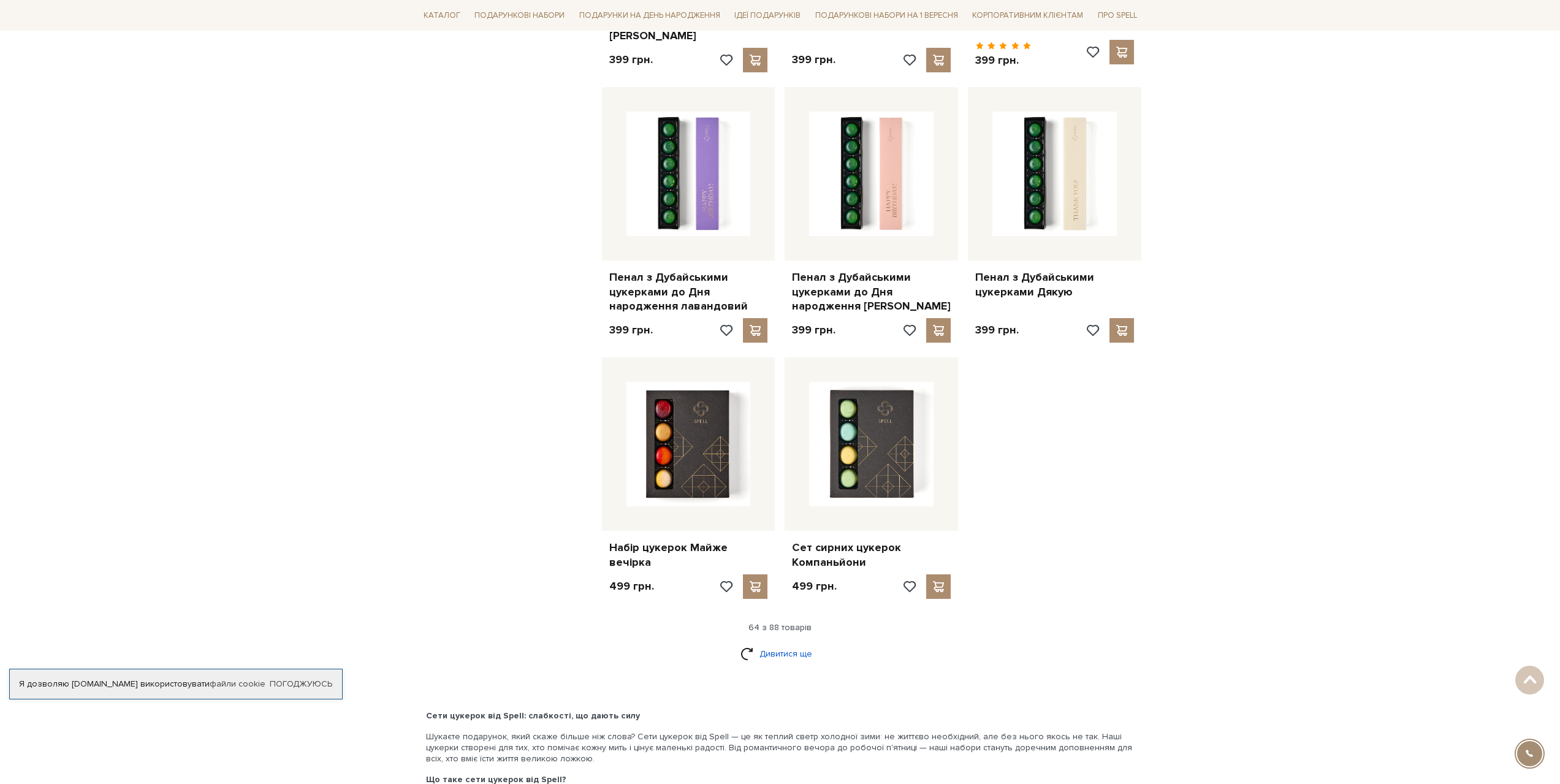
click at [774, 643] on link "Дивитися ще" at bounding box center [780, 654] width 80 height 21
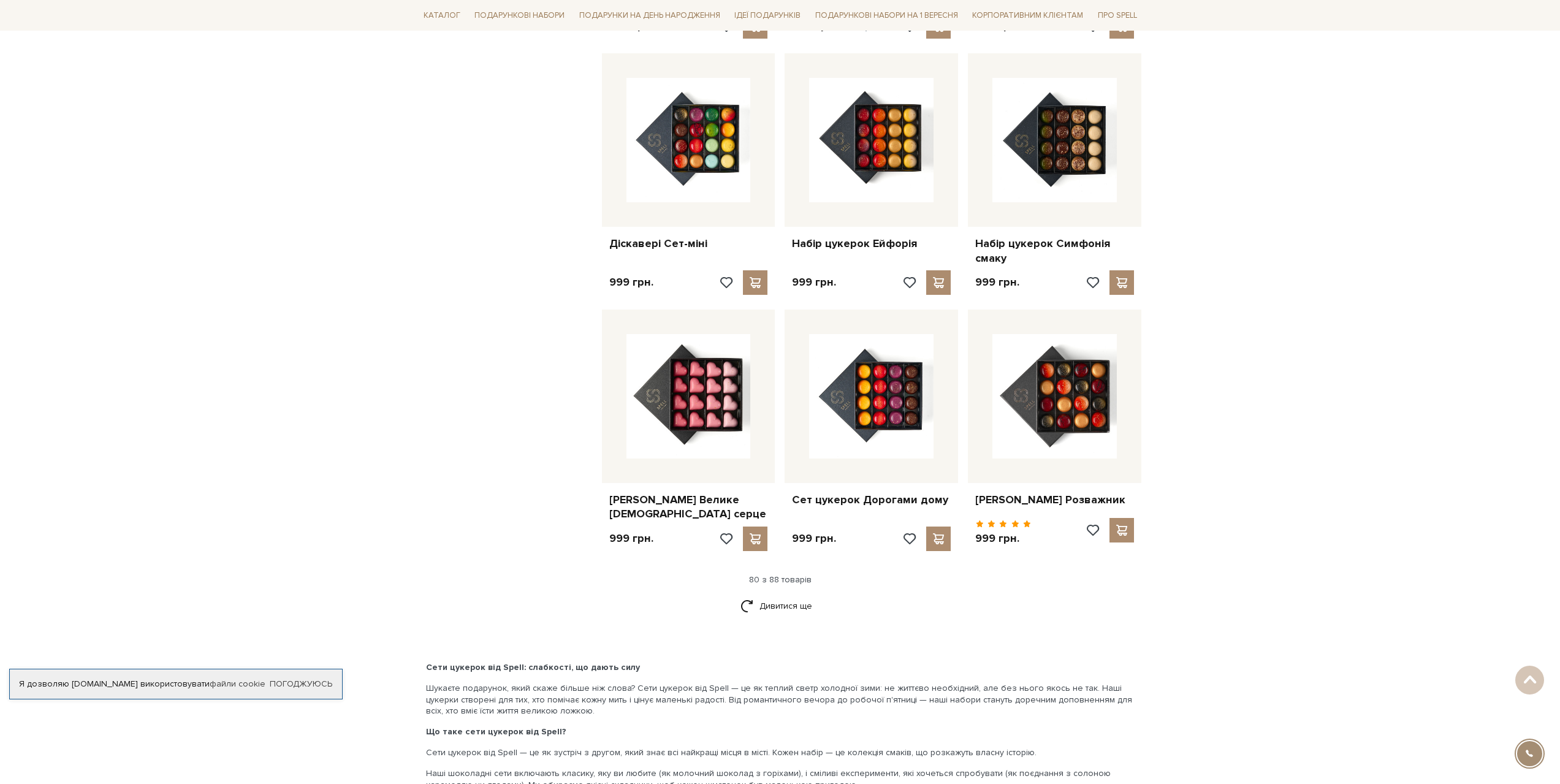
scroll to position [6804, 0]
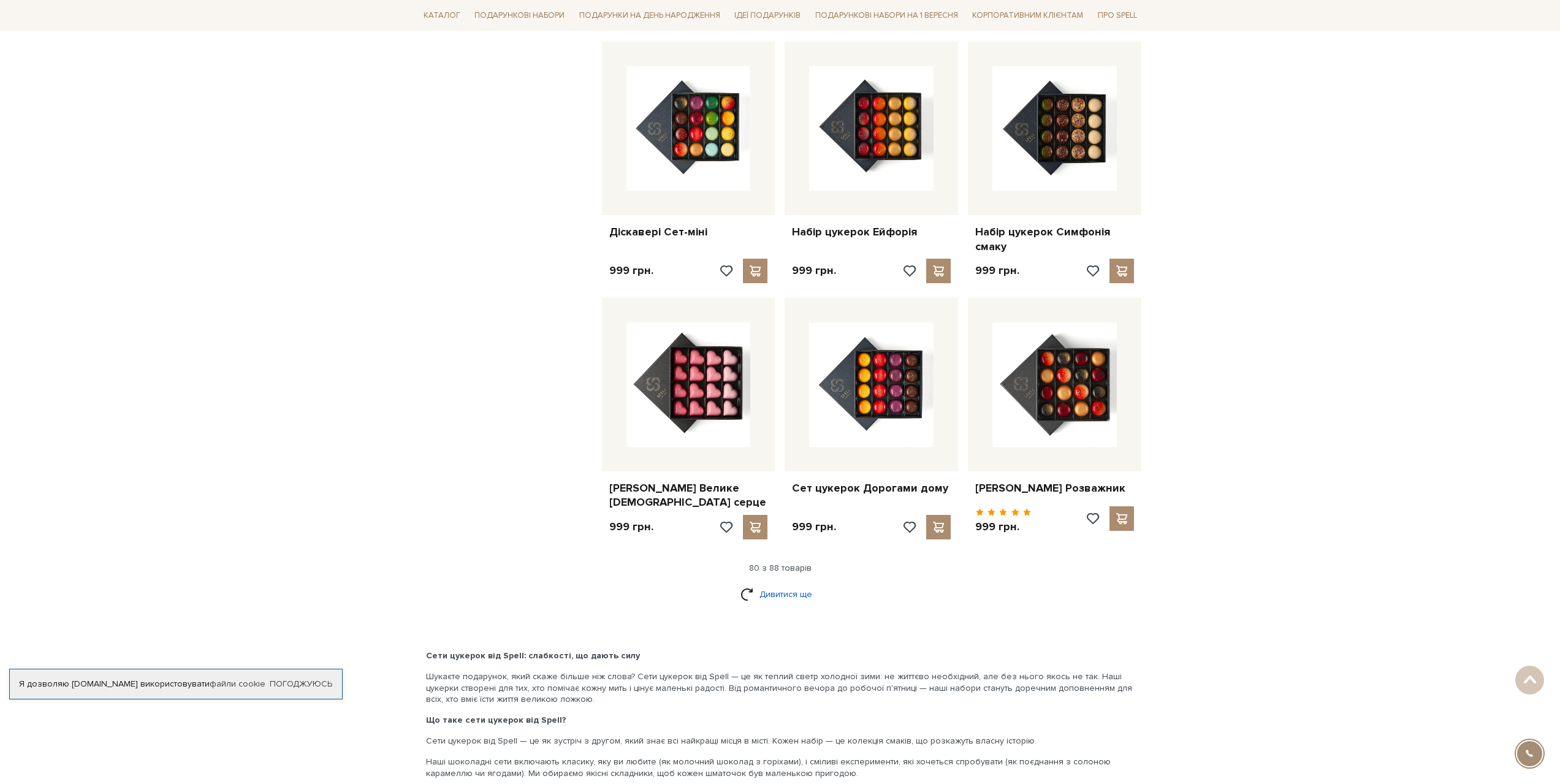
click at [786, 583] on link "Дивитися ще" at bounding box center [780, 594] width 80 height 21
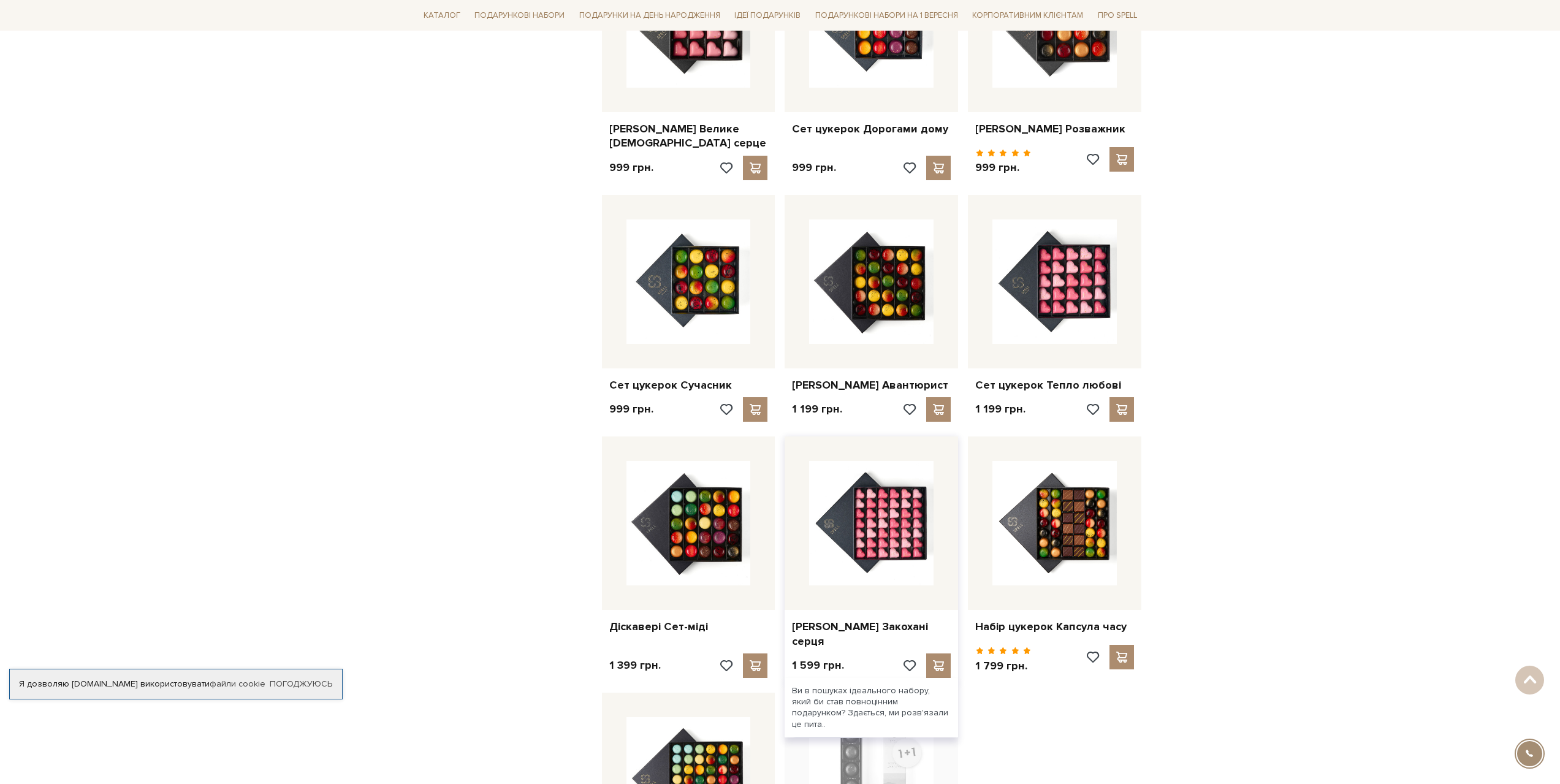
scroll to position [7418, 0]
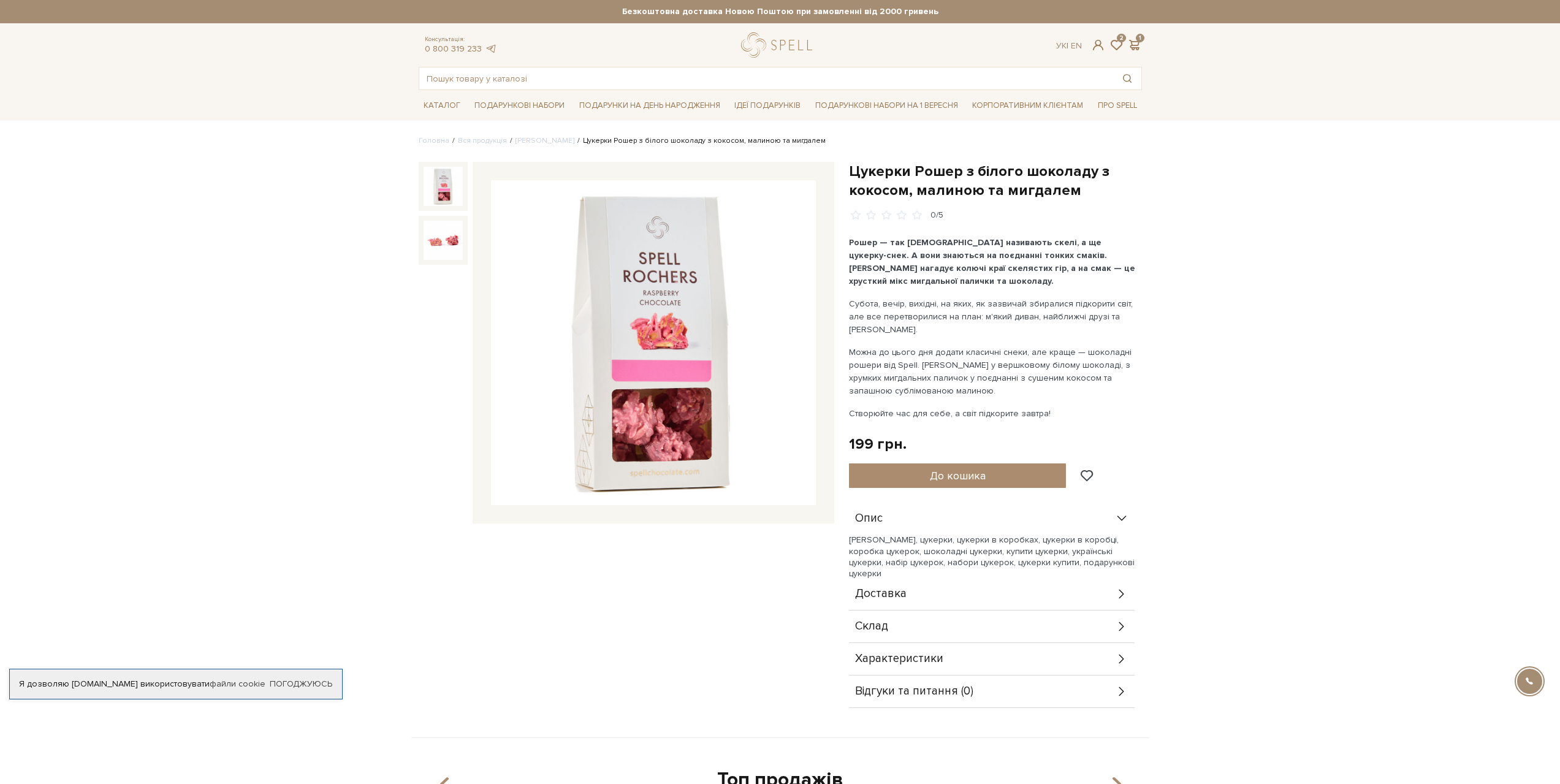
click at [603, 428] on img at bounding box center [654, 342] width 325 height 325
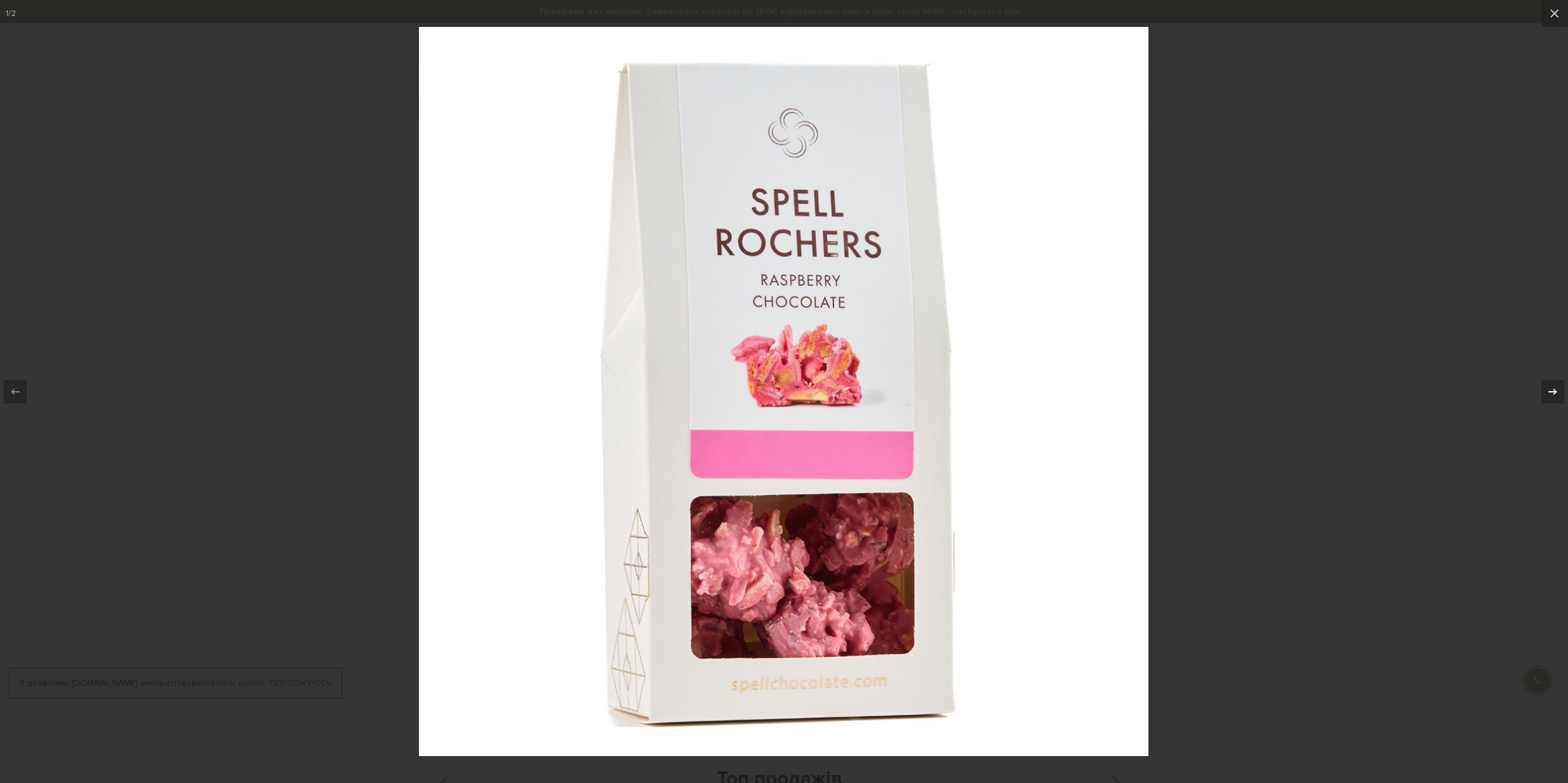
click at [1544, 394] on div at bounding box center [1552, 391] width 23 height 23
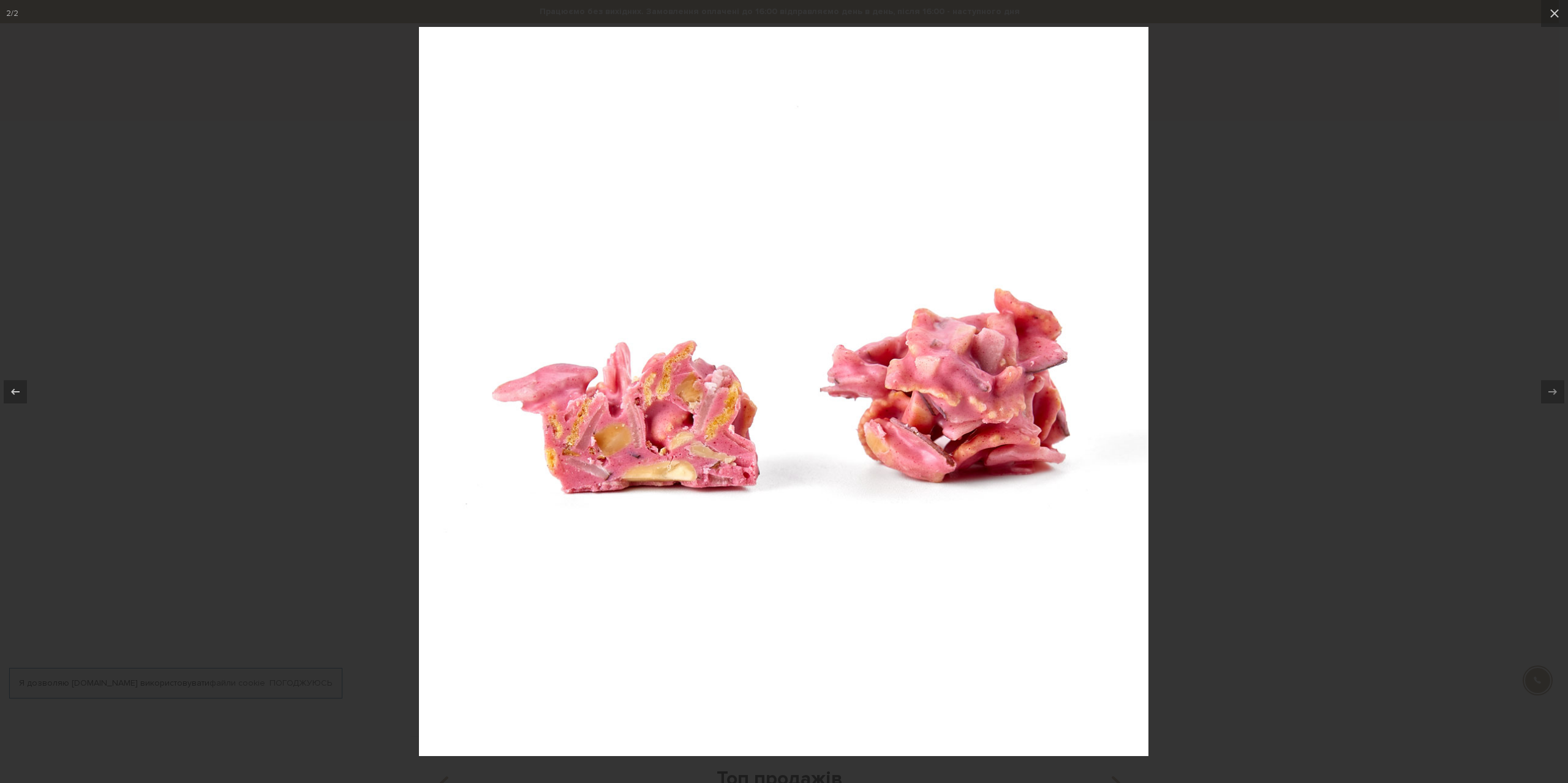
click at [1254, 353] on div at bounding box center [784, 391] width 1568 height 783
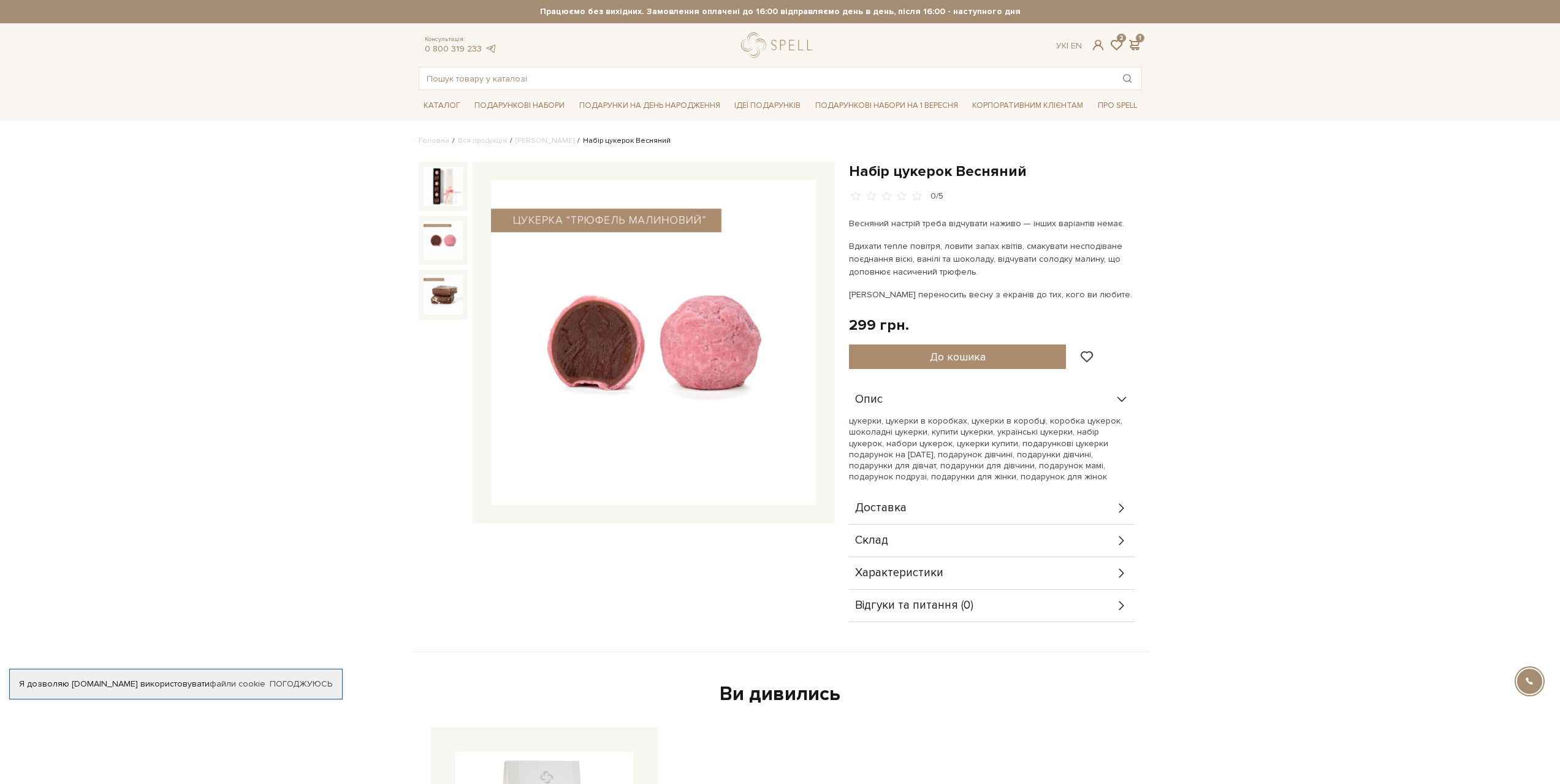
click at [445, 227] on img at bounding box center [443, 240] width 39 height 39
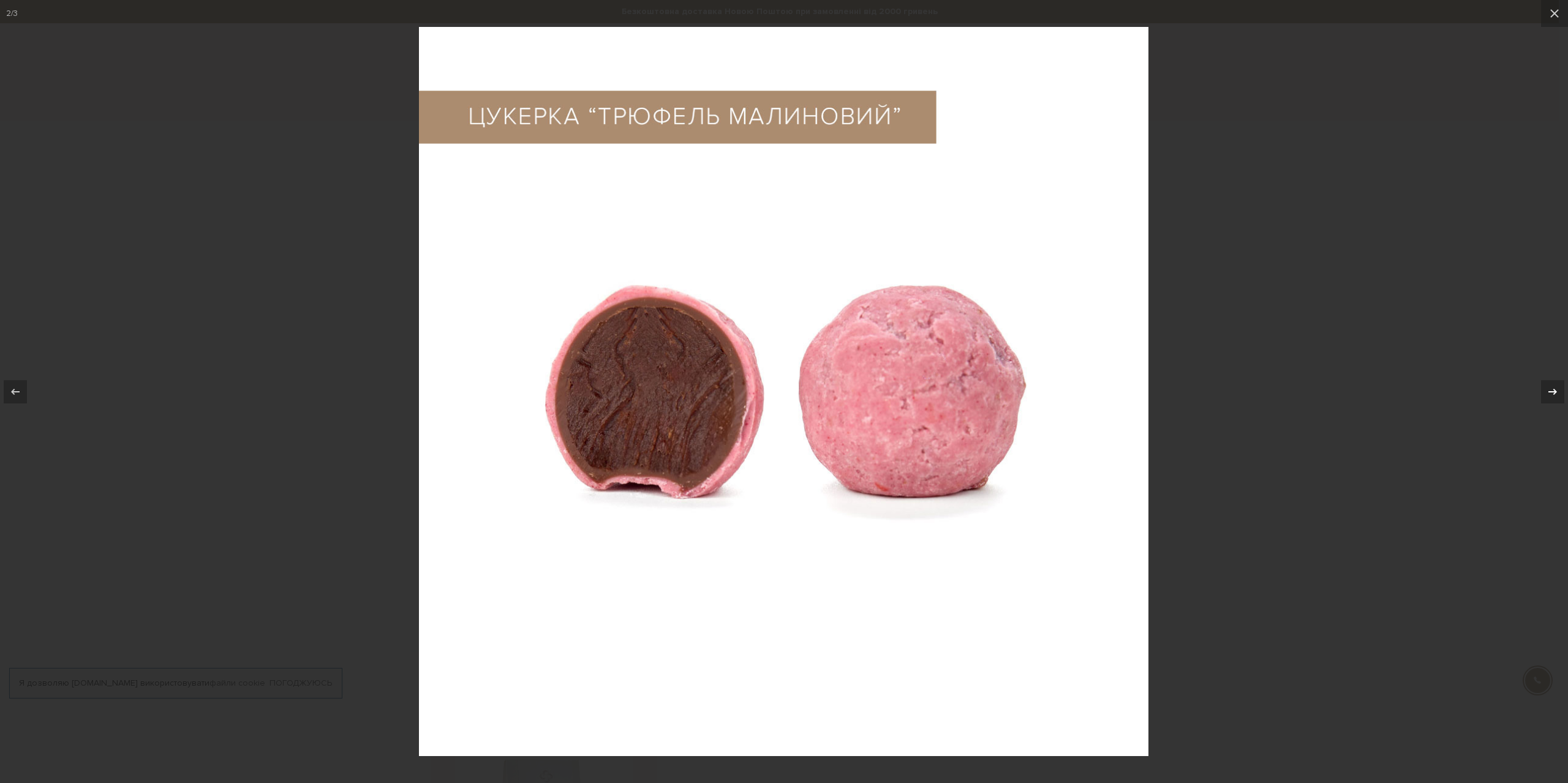
click at [1543, 375] on button at bounding box center [1546, 392] width 43 height 61
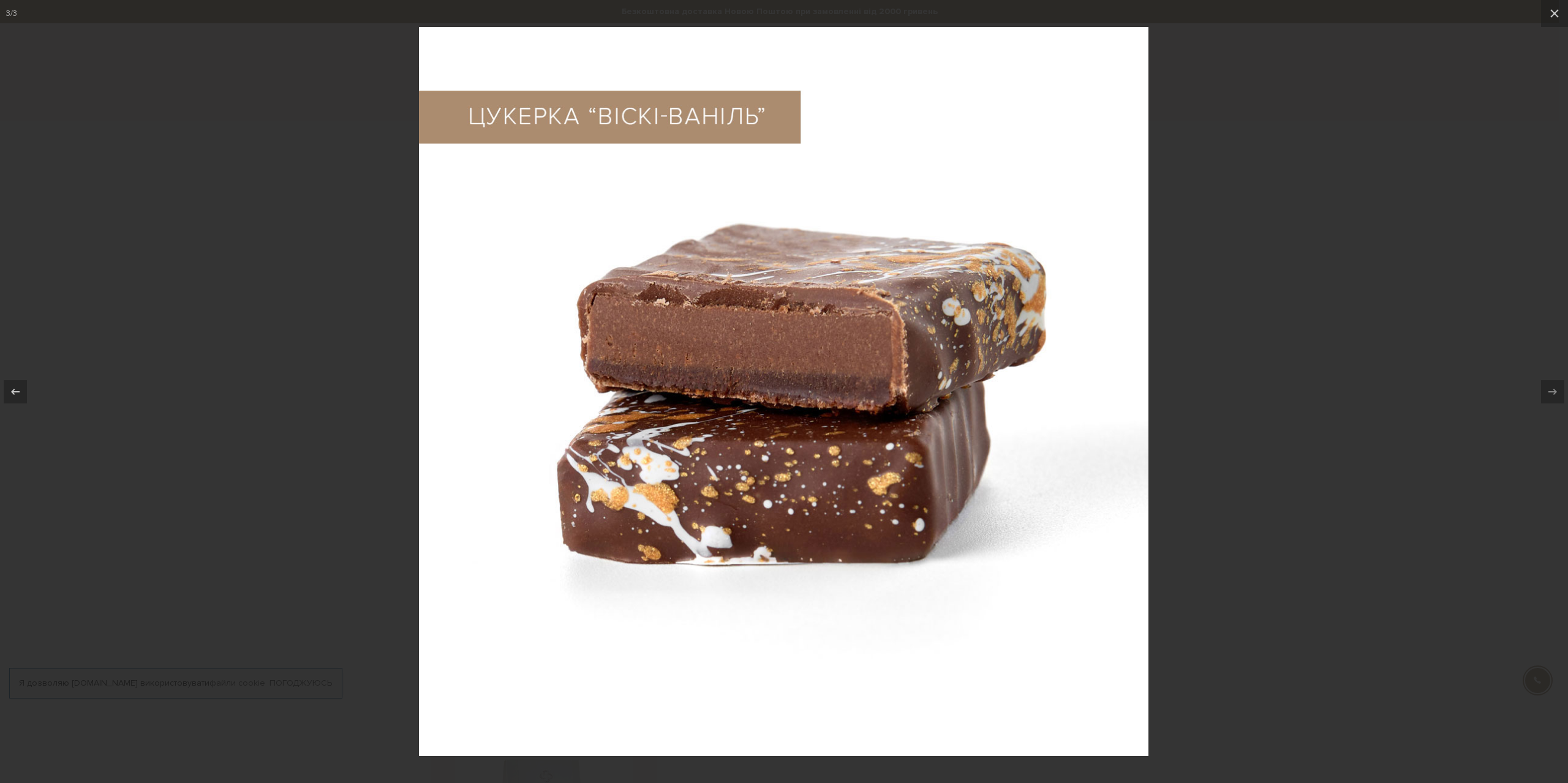
click at [1386, 318] on div at bounding box center [784, 391] width 1568 height 783
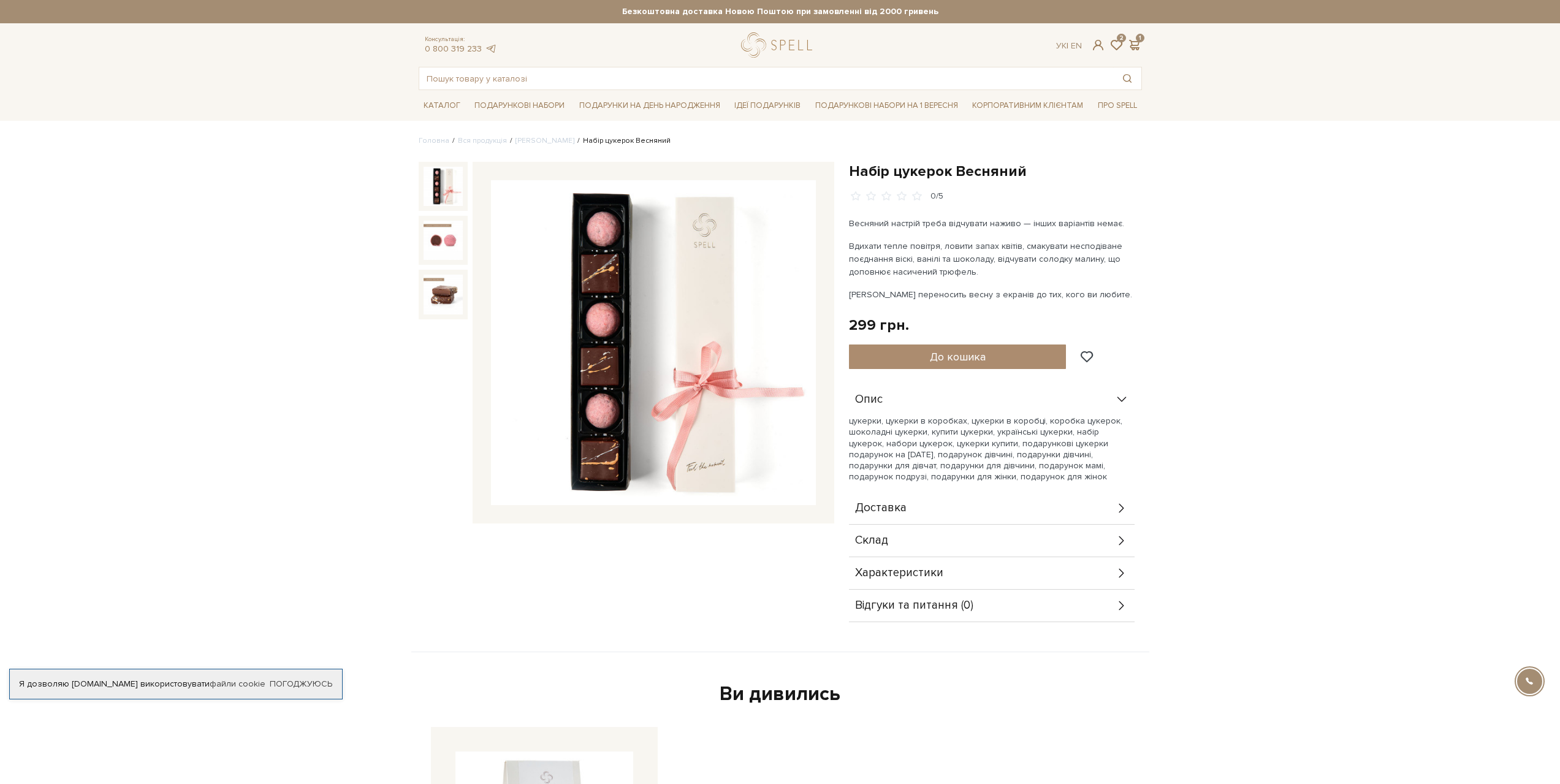
click at [448, 173] on img at bounding box center [443, 186] width 39 height 39
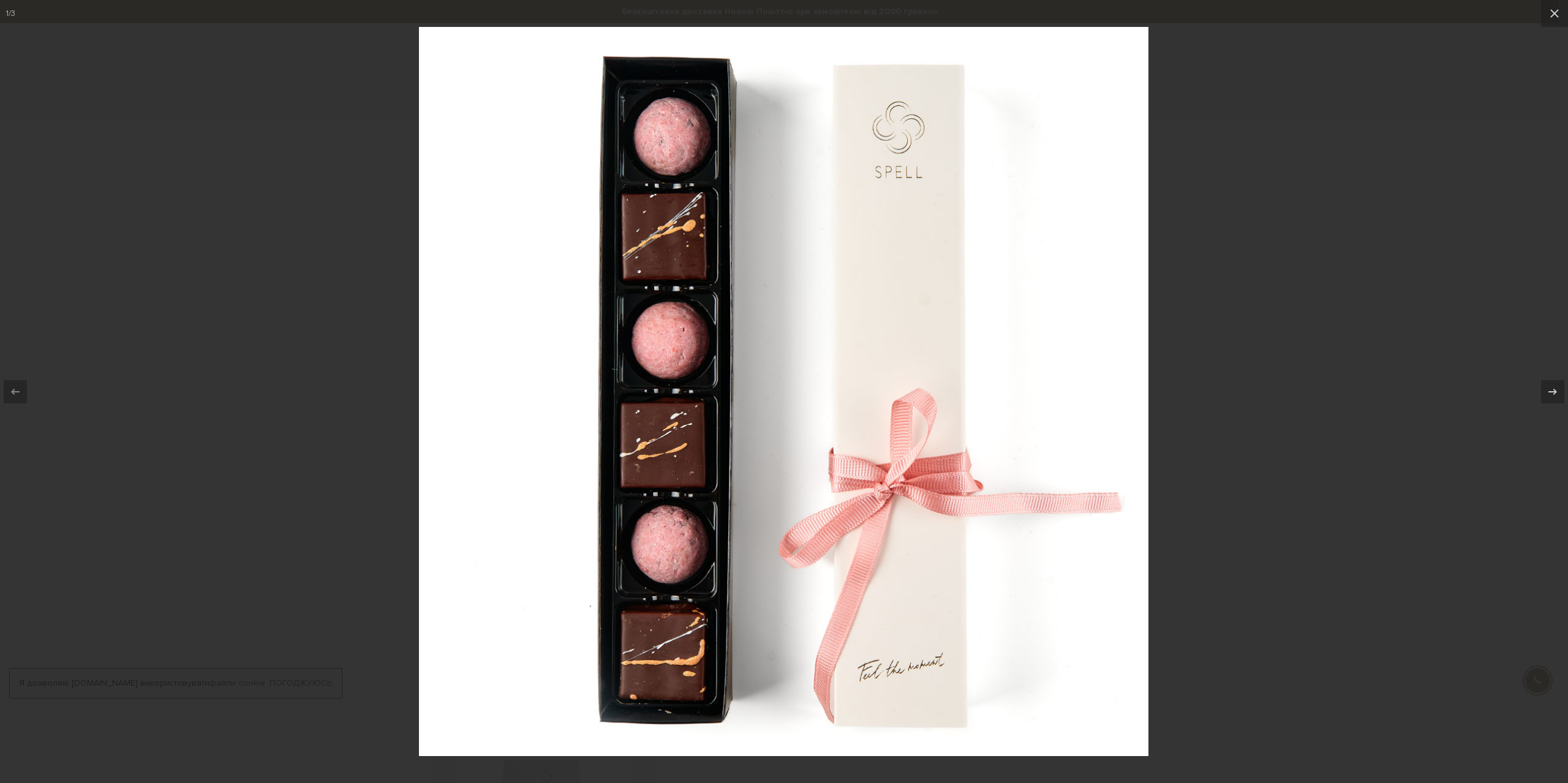
click at [1272, 233] on div at bounding box center [784, 391] width 1568 height 783
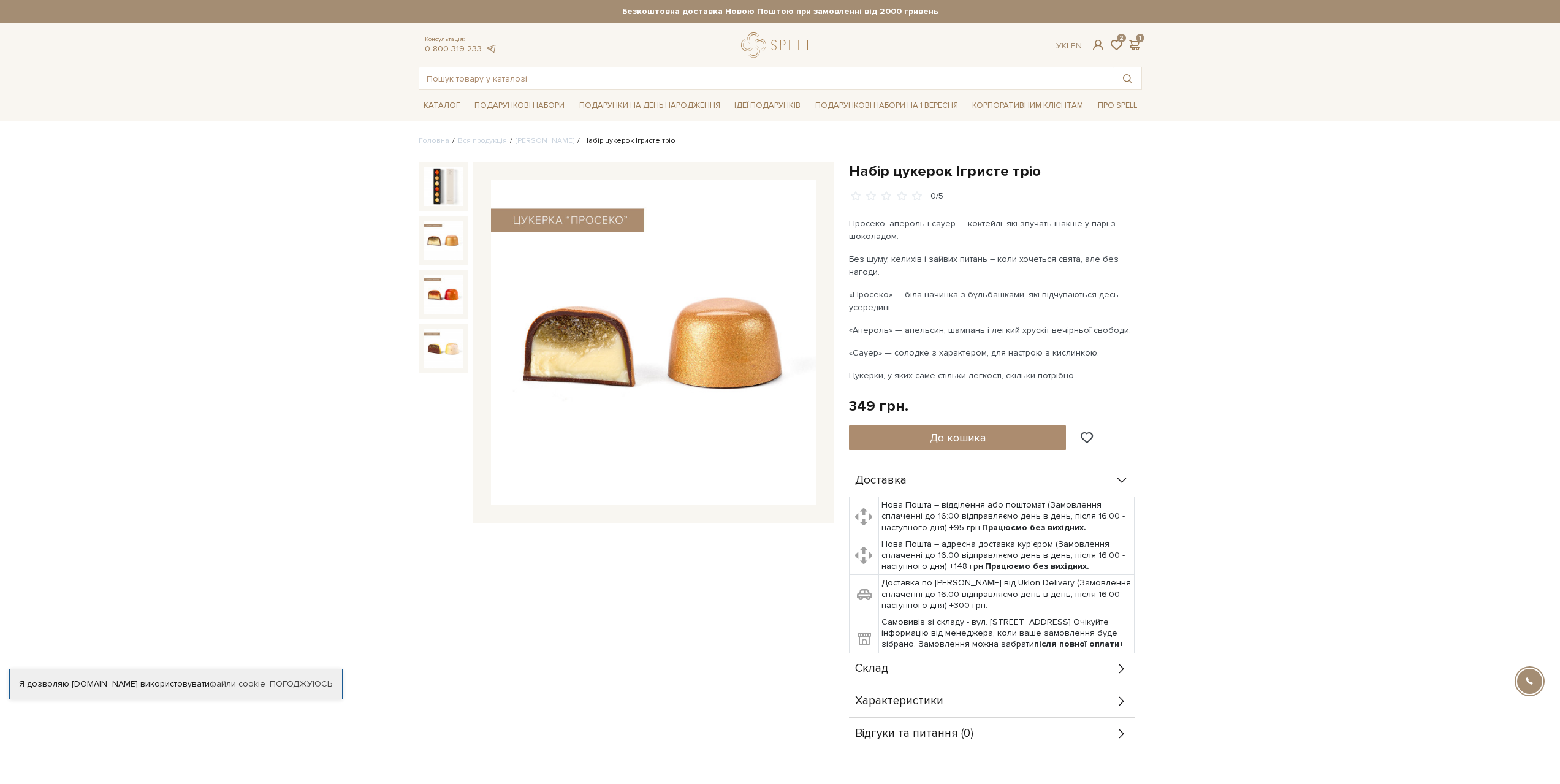
click at [473, 233] on div at bounding box center [653, 342] width 362 height 362
click at [444, 272] on div at bounding box center [443, 294] width 49 height 49
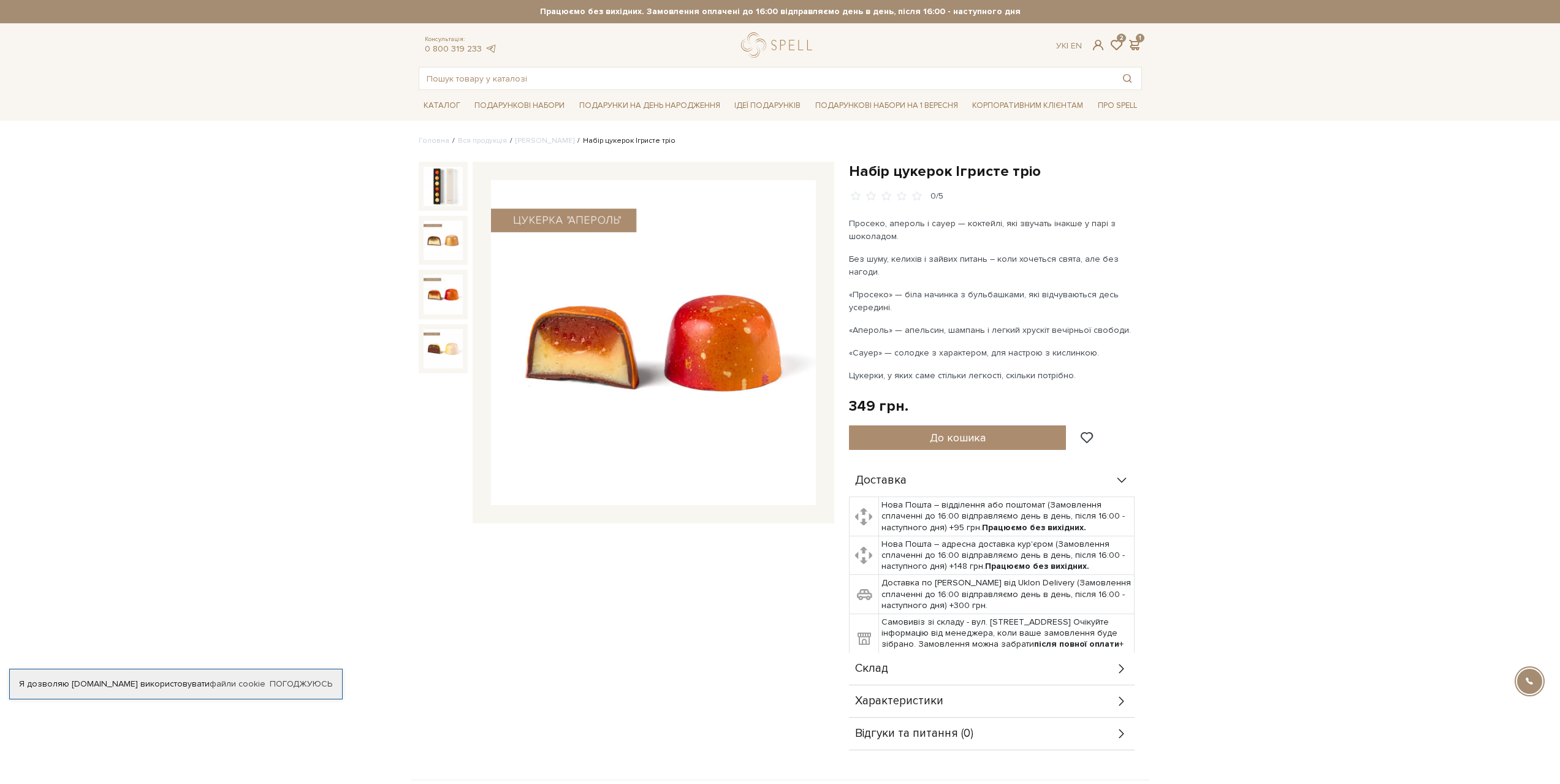
click at [428, 312] on img at bounding box center [443, 294] width 39 height 39
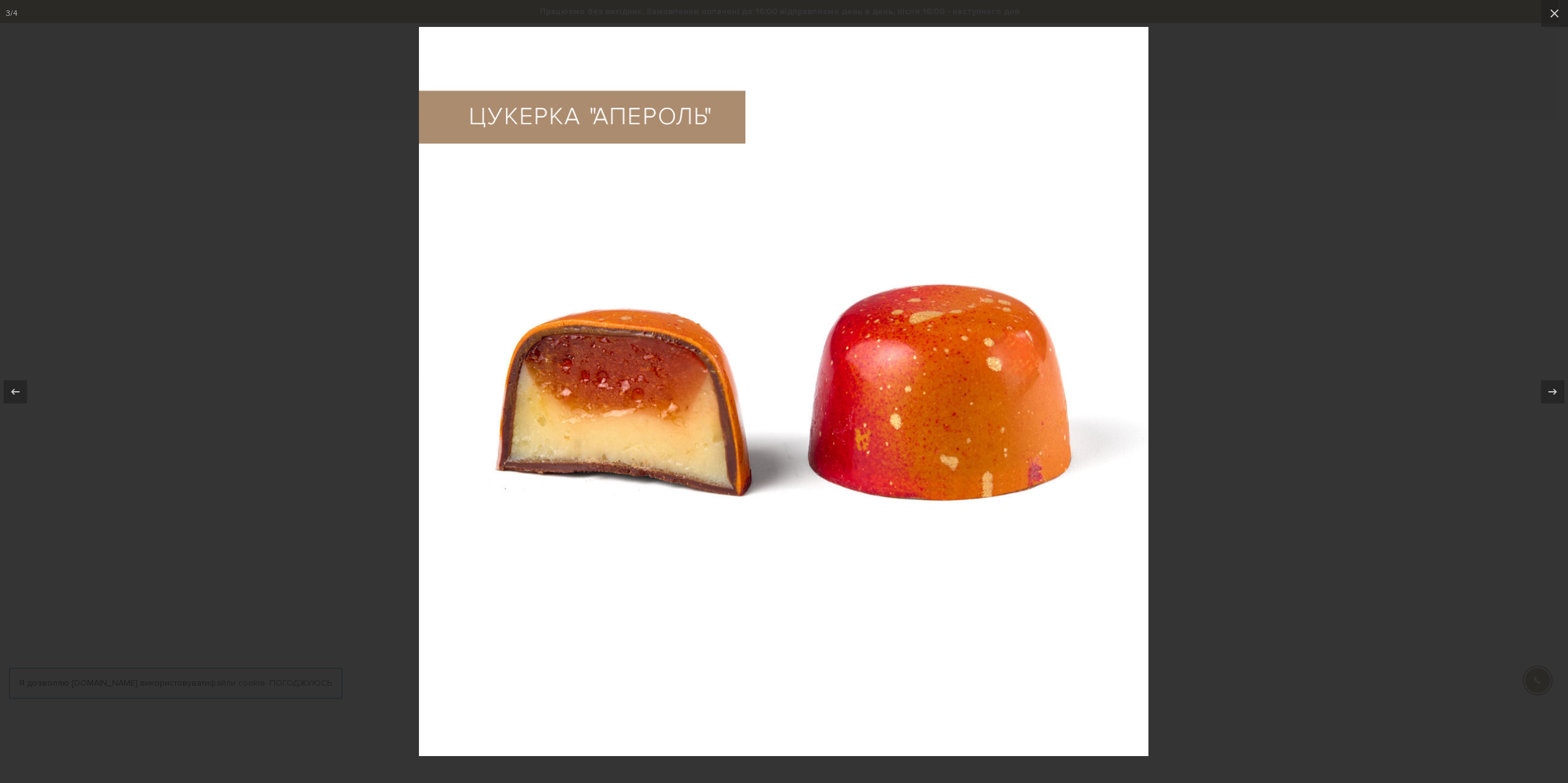
click at [1352, 281] on div at bounding box center [784, 391] width 1568 height 783
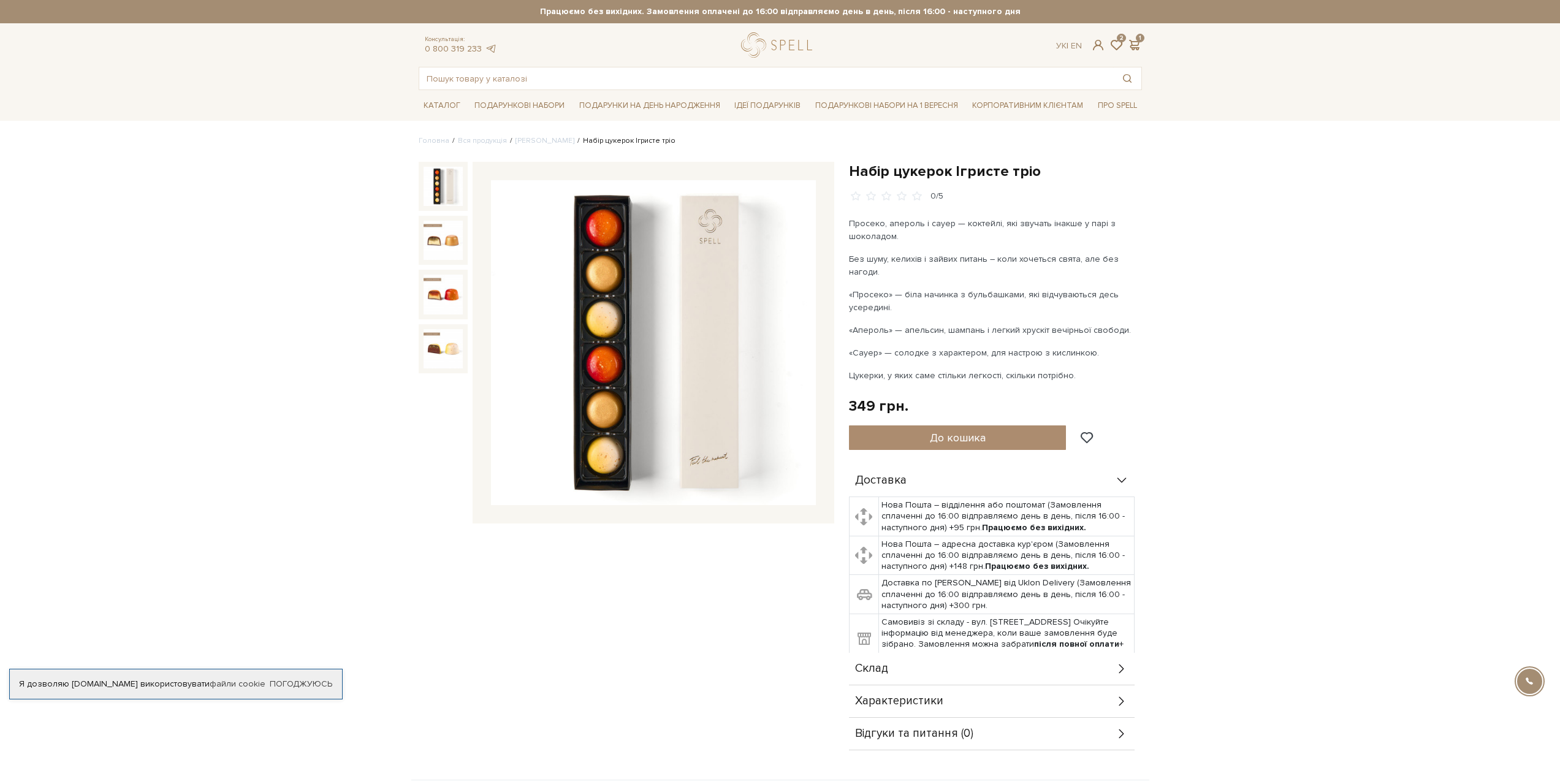
click at [425, 181] on img at bounding box center [443, 186] width 39 height 39
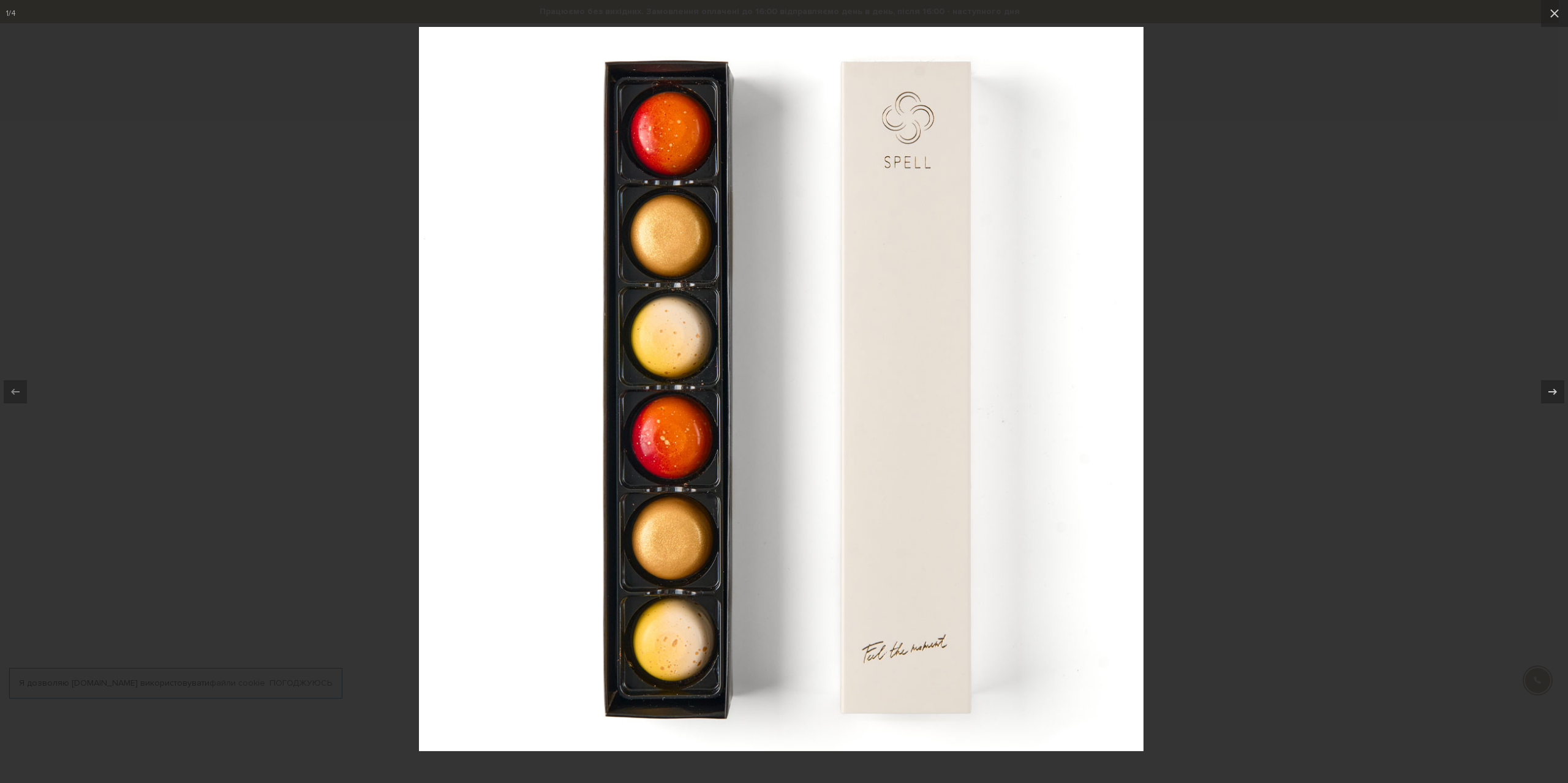
click at [1358, 246] on div at bounding box center [784, 391] width 1568 height 783
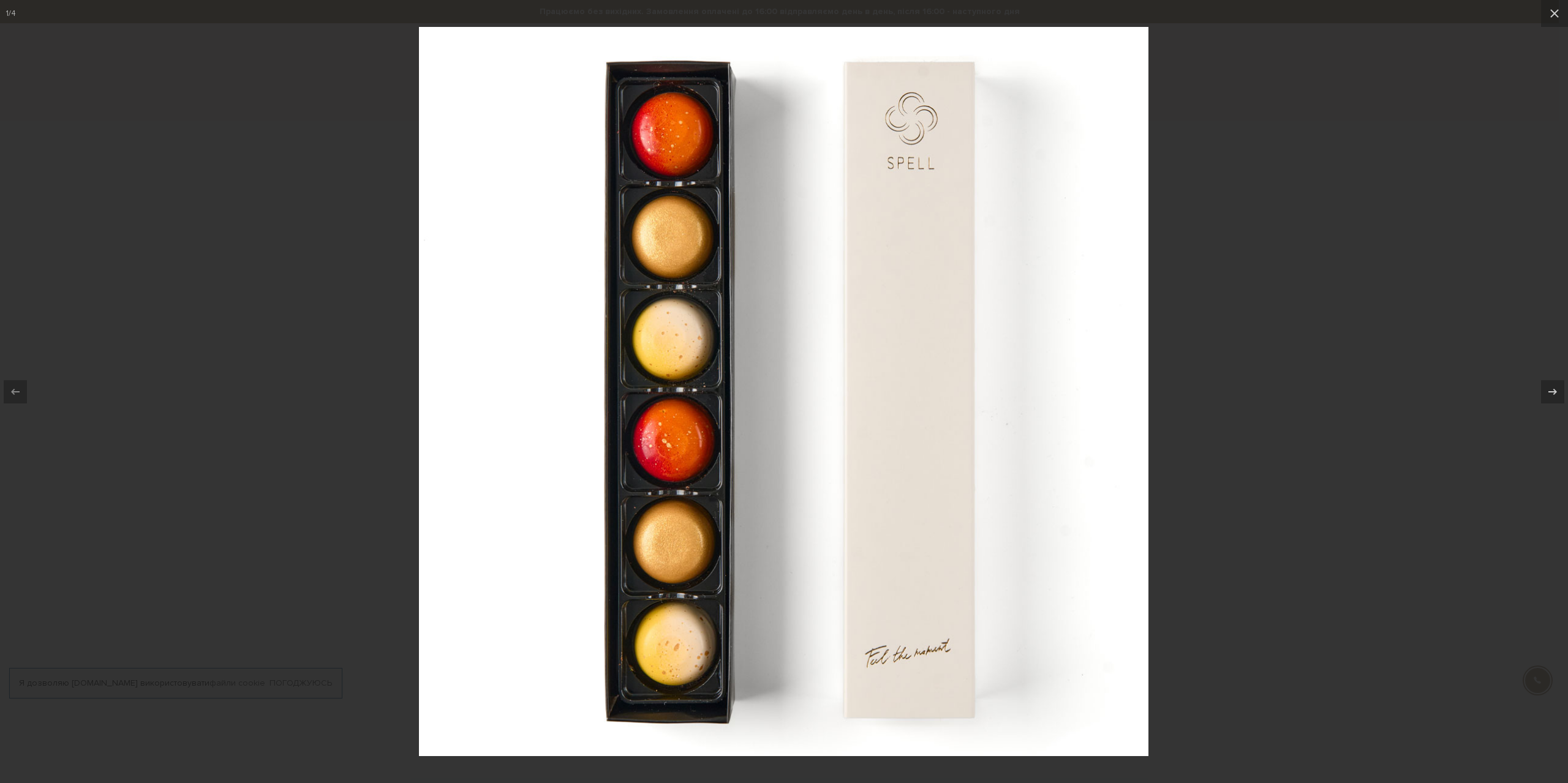
click at [1268, 190] on div at bounding box center [784, 391] width 1568 height 783
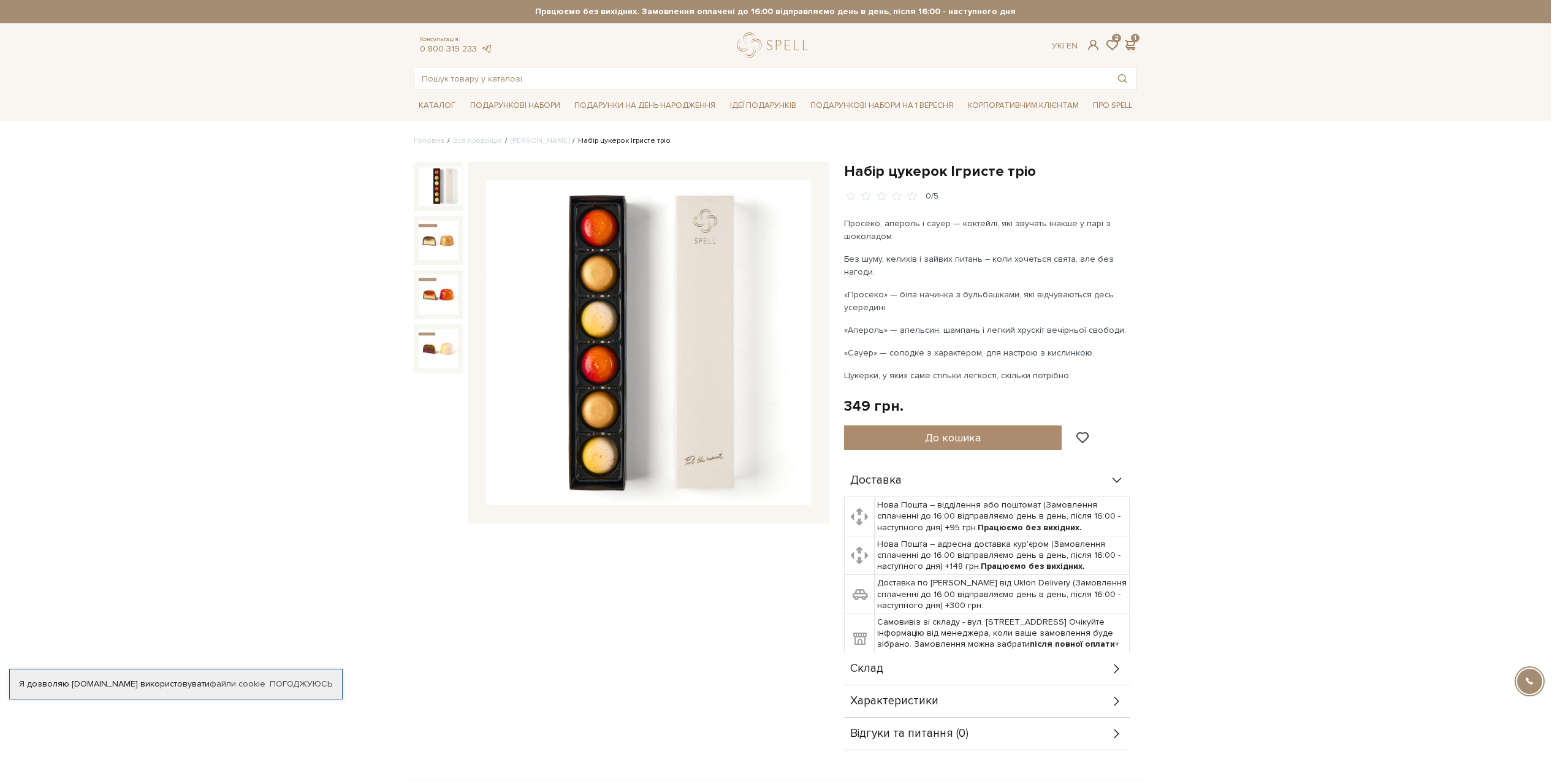
click at [971, 169] on h1 "Набір цукерок Ігристе тріо" at bounding box center [991, 171] width 293 height 19
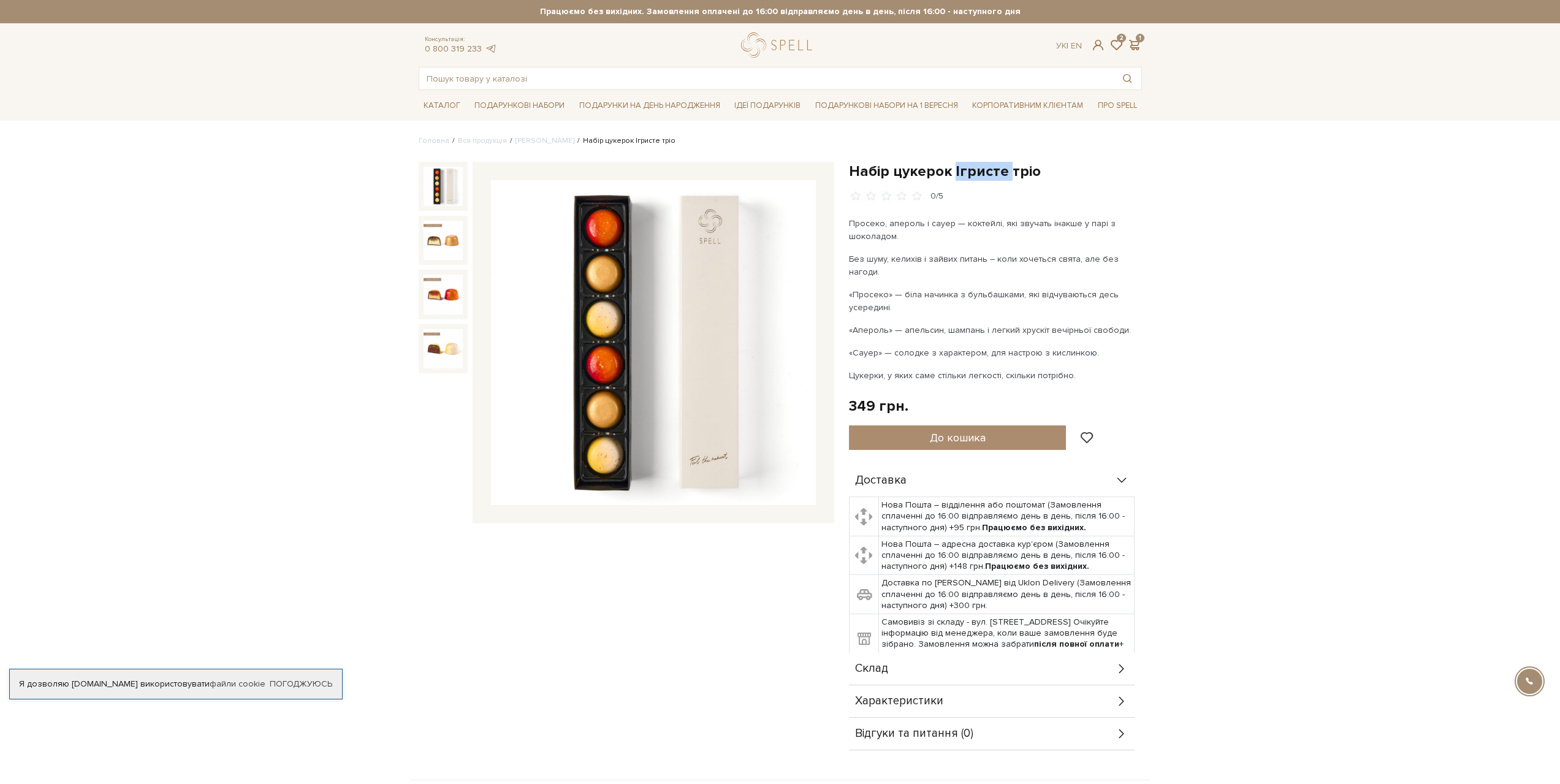
click at [971, 169] on h1 "Набір цукерок Ігристе тріо" at bounding box center [995, 171] width 293 height 19
copy div "Набір цукерок Ігристе тріо"
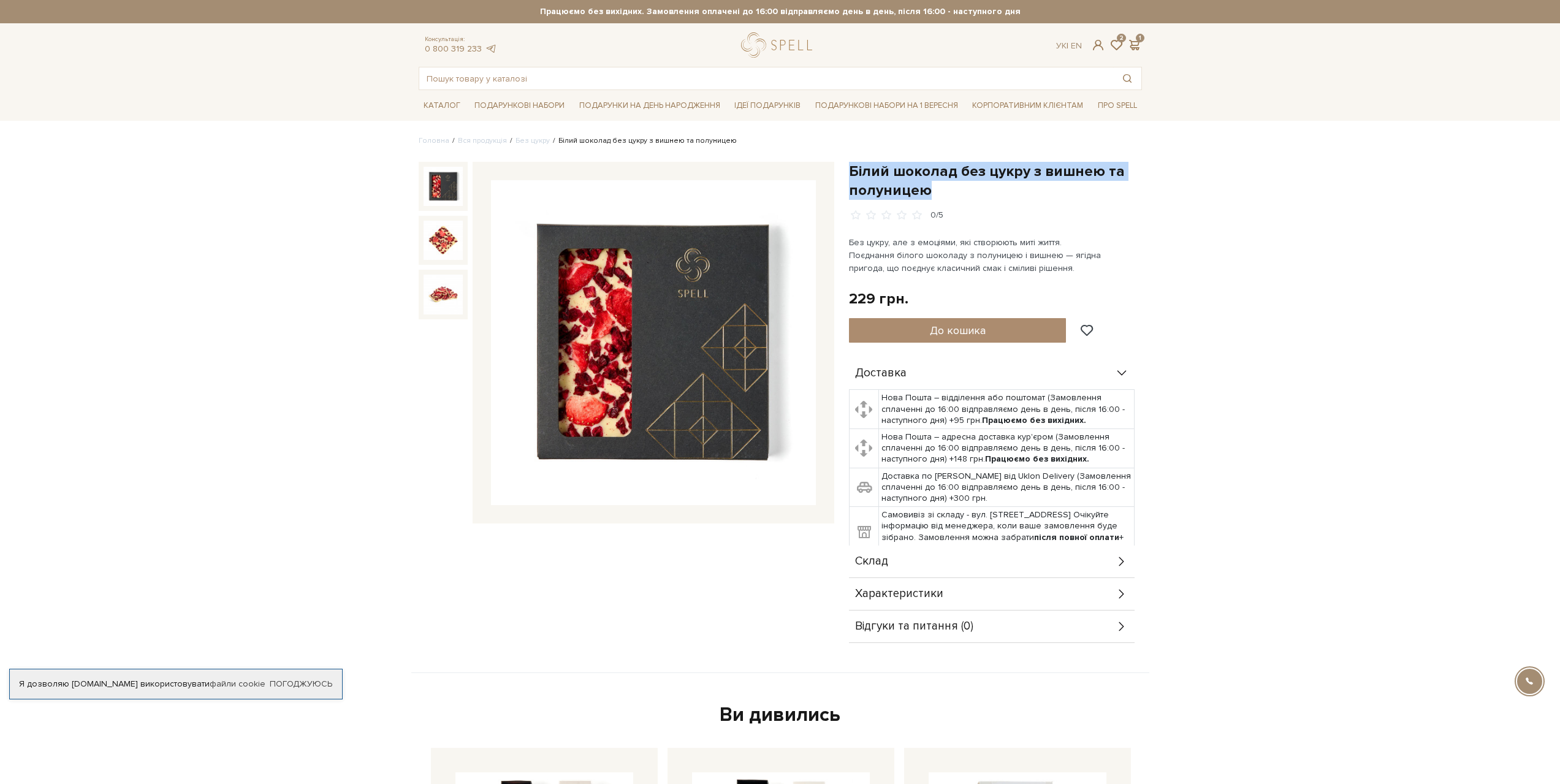
drag, startPoint x: 849, startPoint y: 168, endPoint x: 941, endPoint y: 188, distance: 94.1
click at [941, 188] on h1 "Білий шоколад без цукру з вишнею та полуницею" at bounding box center [995, 181] width 293 height 38
copy h1 "Білий шоколад без цукру з вишнею та полуницею"
click at [473, 245] on div at bounding box center [653, 342] width 362 height 362
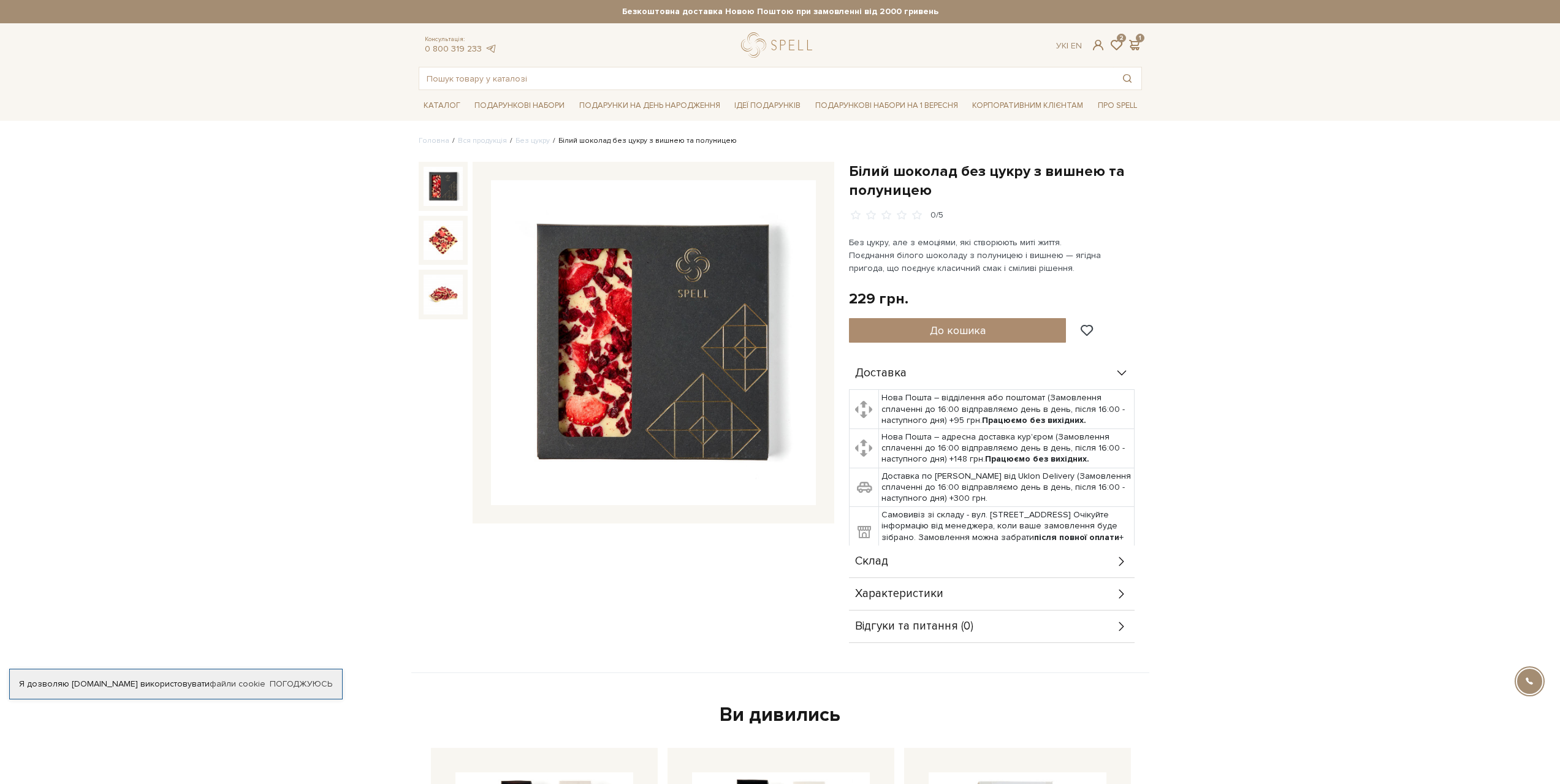
click at [448, 237] on img at bounding box center [443, 240] width 39 height 39
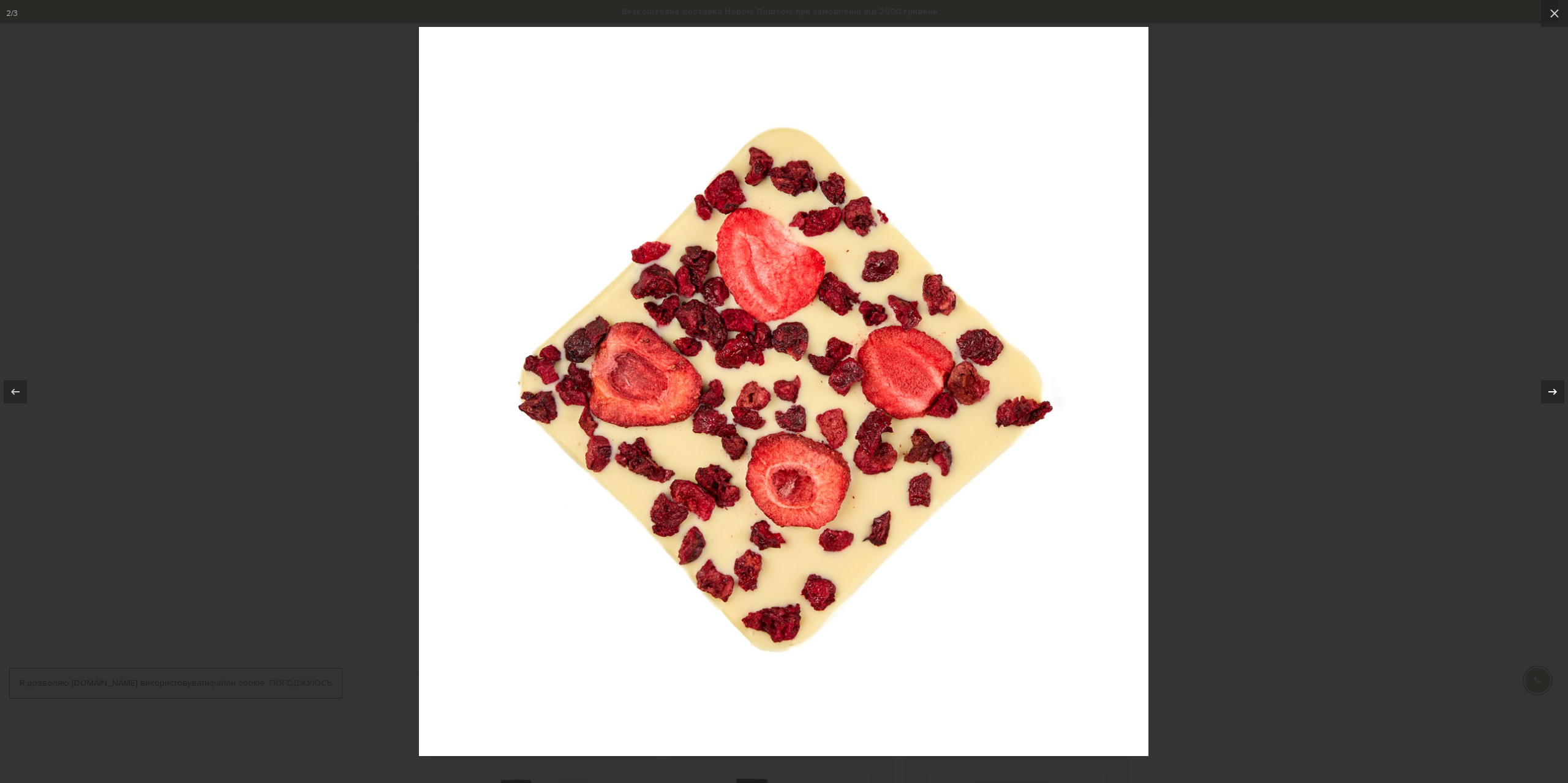
click at [1542, 397] on div at bounding box center [1552, 391] width 23 height 23
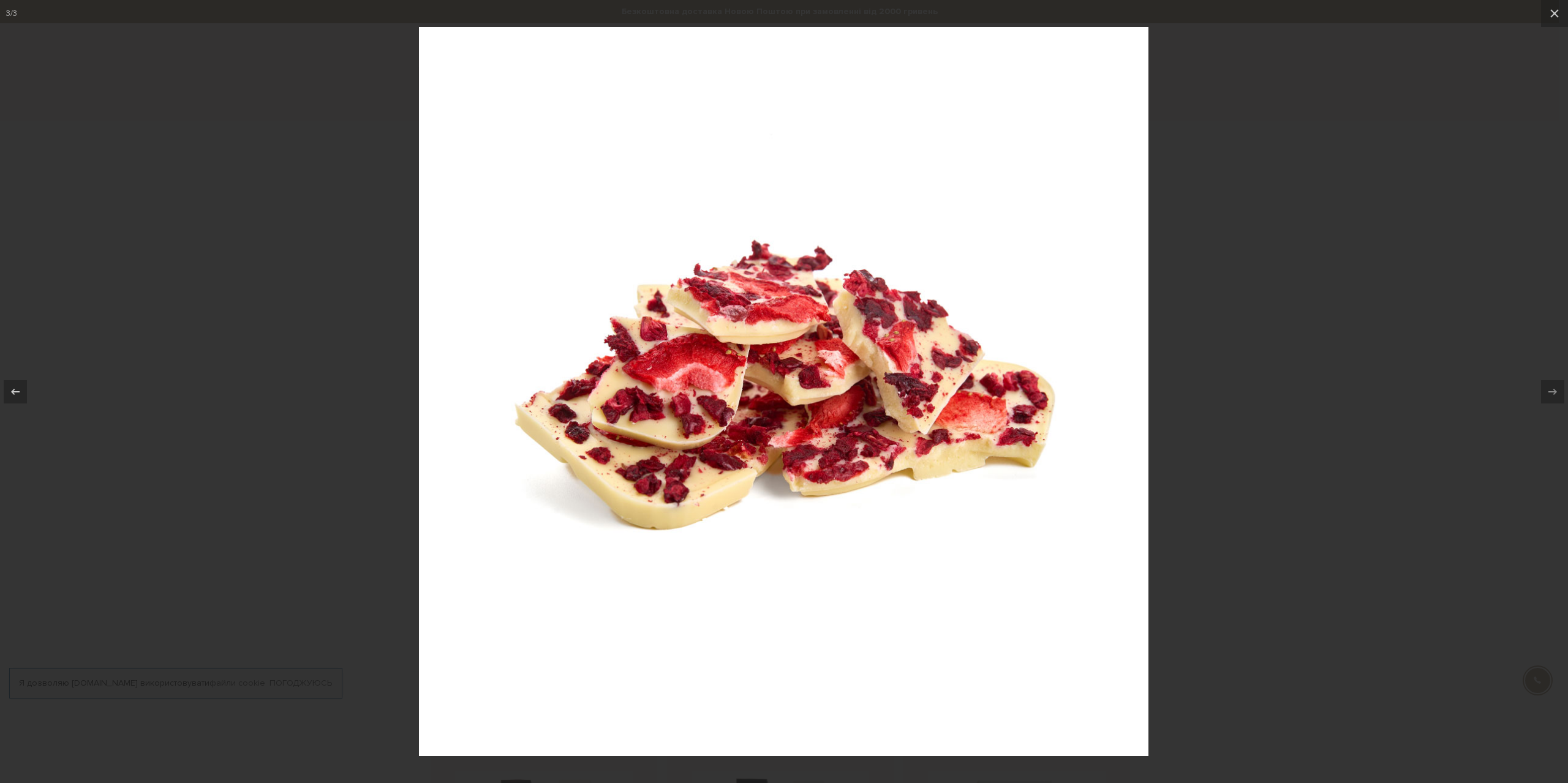
click at [1423, 366] on div at bounding box center [784, 391] width 1568 height 783
